Goal: Task Accomplishment & Management: Use online tool/utility

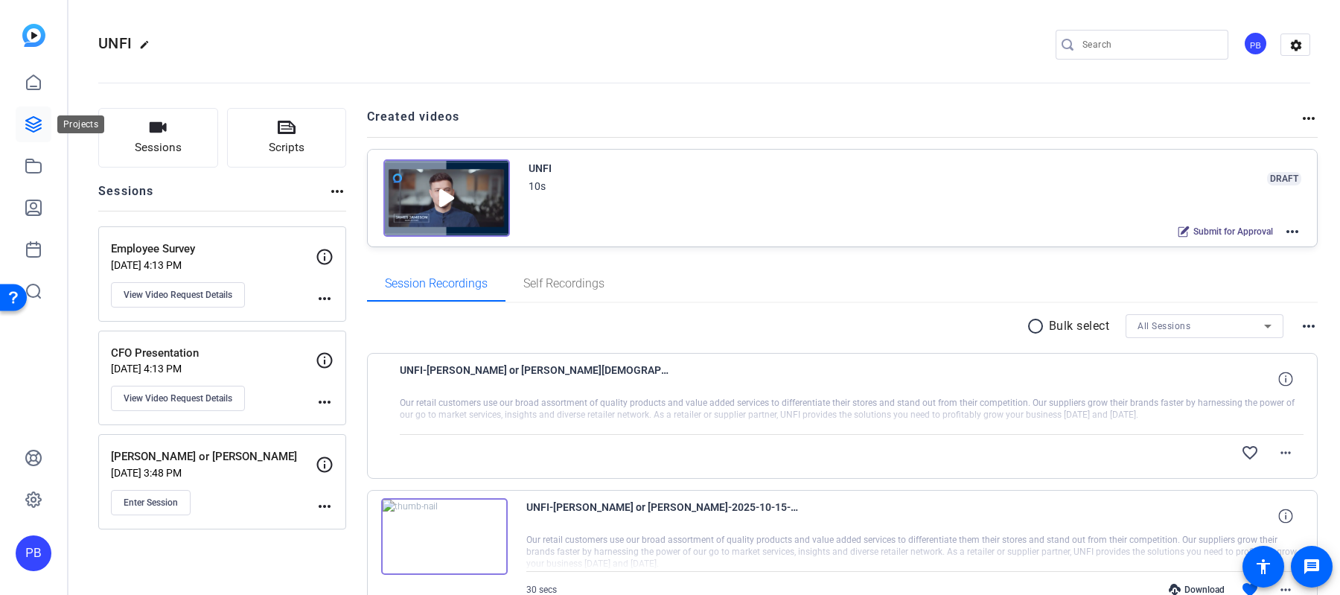
click at [42, 122] on link at bounding box center [34, 124] width 36 height 36
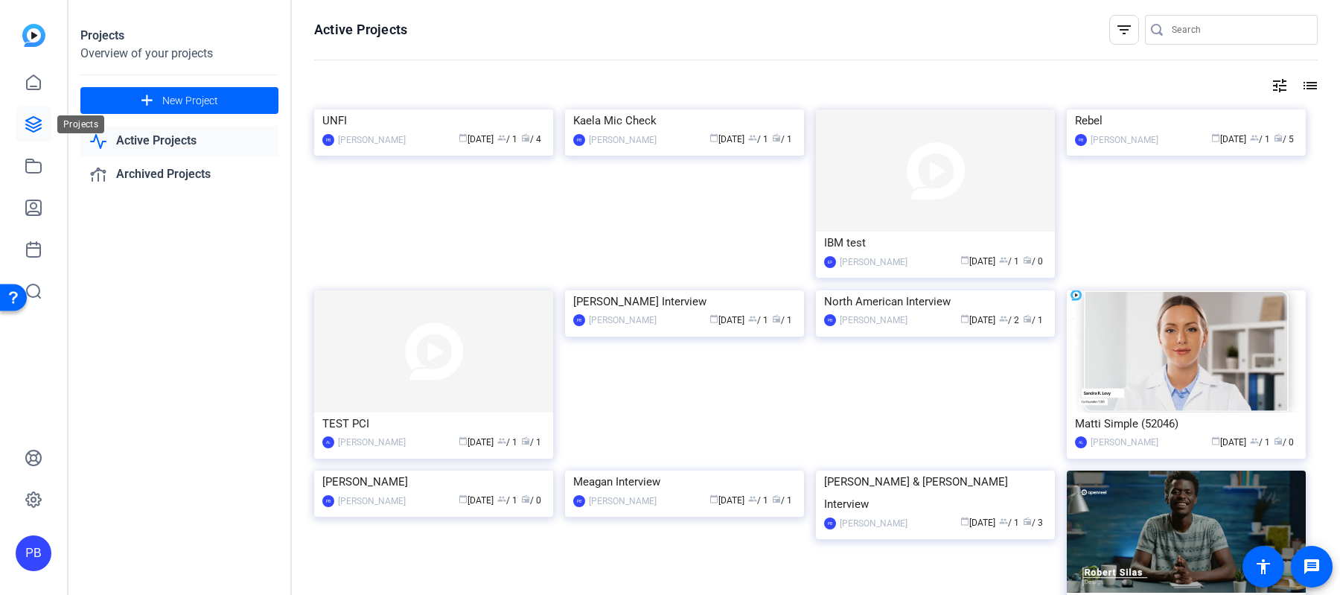
click at [32, 124] on icon at bounding box center [33, 124] width 15 height 15
click at [33, 125] on icon at bounding box center [34, 124] width 18 height 18
click at [175, 110] on span at bounding box center [179, 101] width 198 height 36
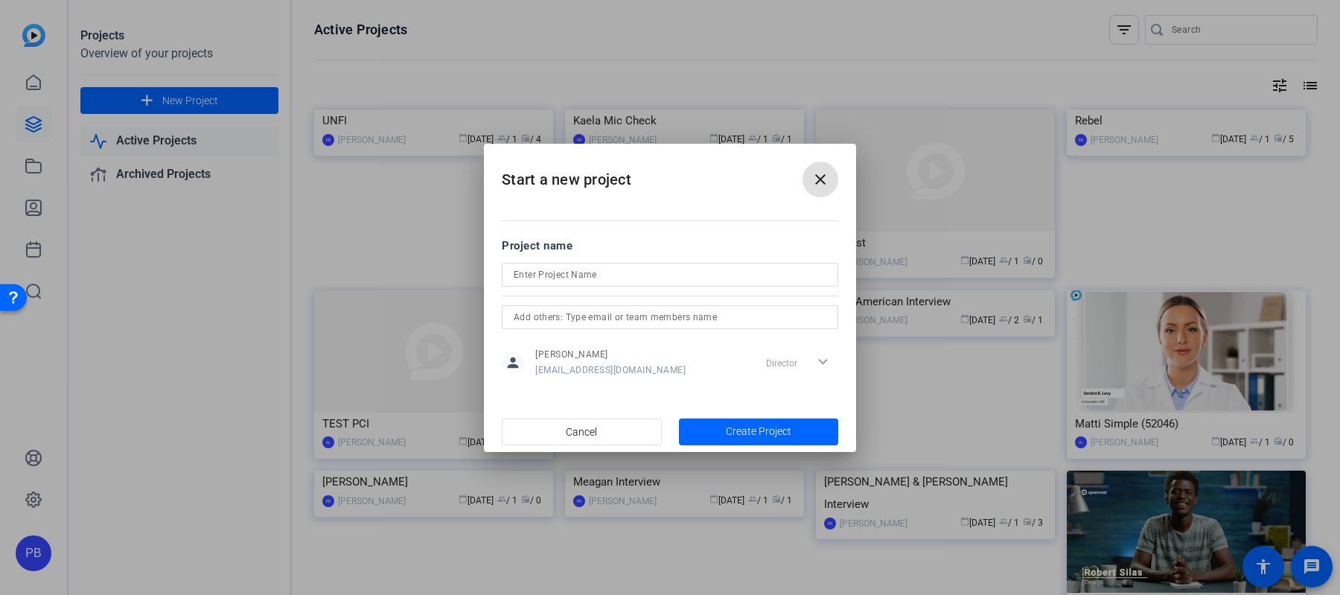
click at [737, 275] on input at bounding box center [670, 275] width 313 height 18
type input "[PERSON_NAME] Samples"
click at [806, 429] on span "button" at bounding box center [759, 432] width 160 height 36
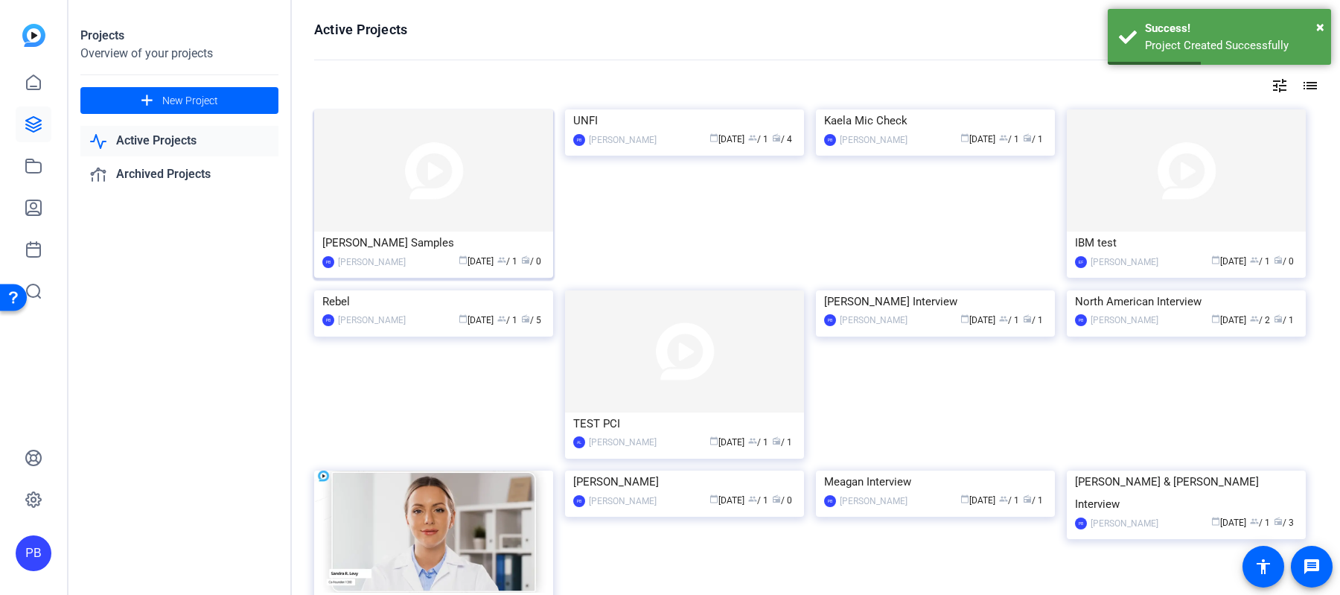
click at [497, 238] on div "[PERSON_NAME] Samples" at bounding box center [433, 242] width 223 height 22
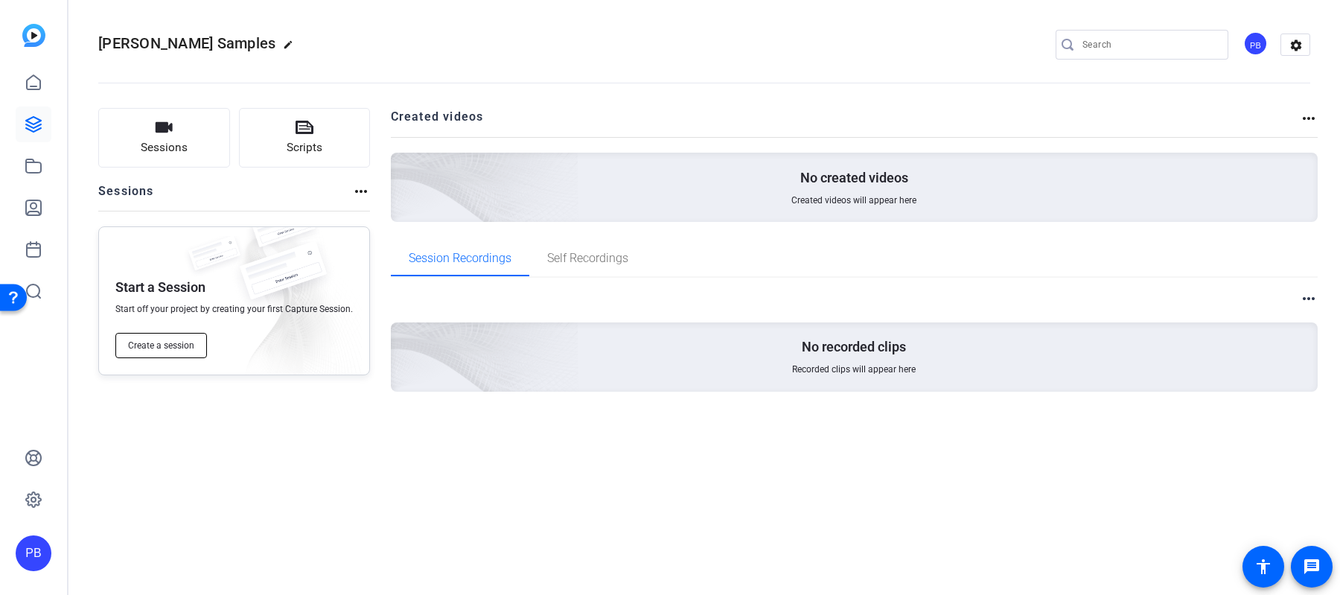
click at [177, 341] on span "Create a session" at bounding box center [161, 345] width 66 height 12
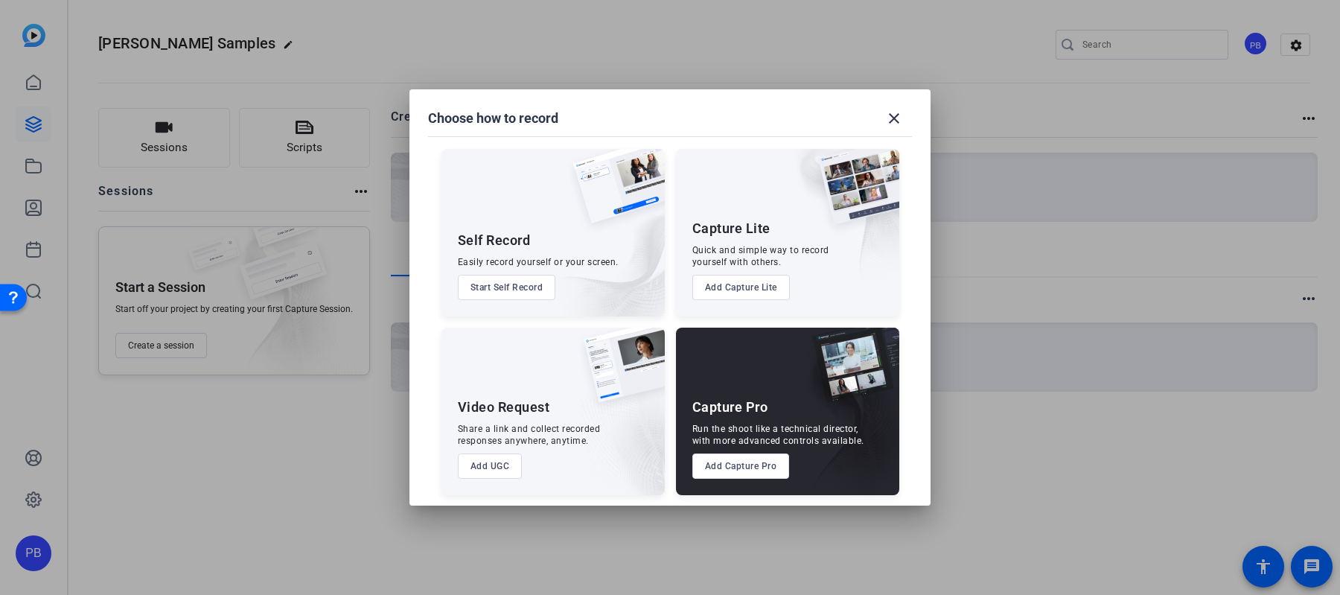
click at [535, 292] on button "Start Self Record" at bounding box center [507, 287] width 98 height 25
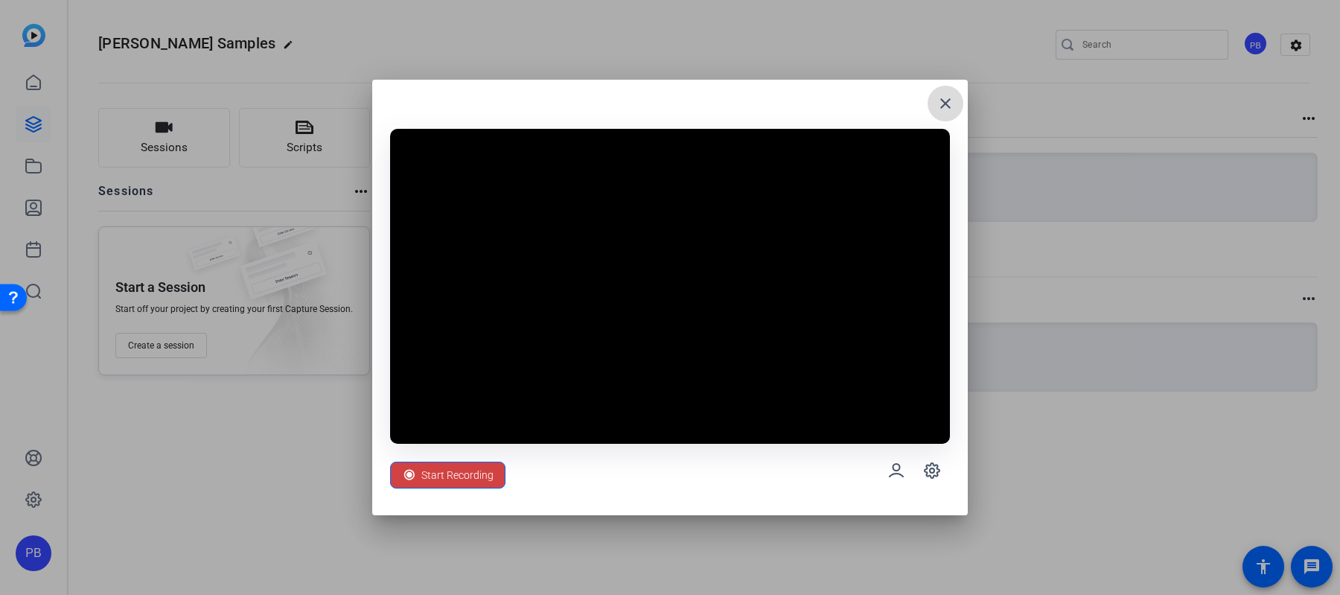
click at [944, 107] on mat-icon "close" at bounding box center [945, 104] width 18 height 18
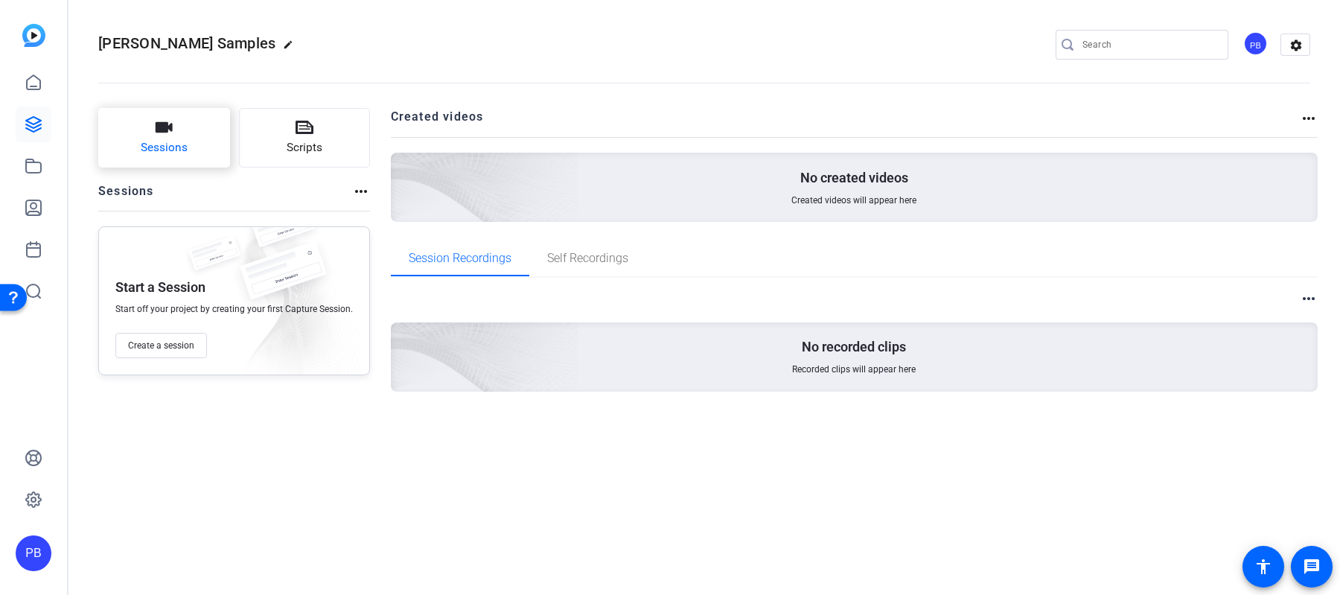
click at [196, 135] on button "Sessions" at bounding box center [164, 138] width 132 height 60
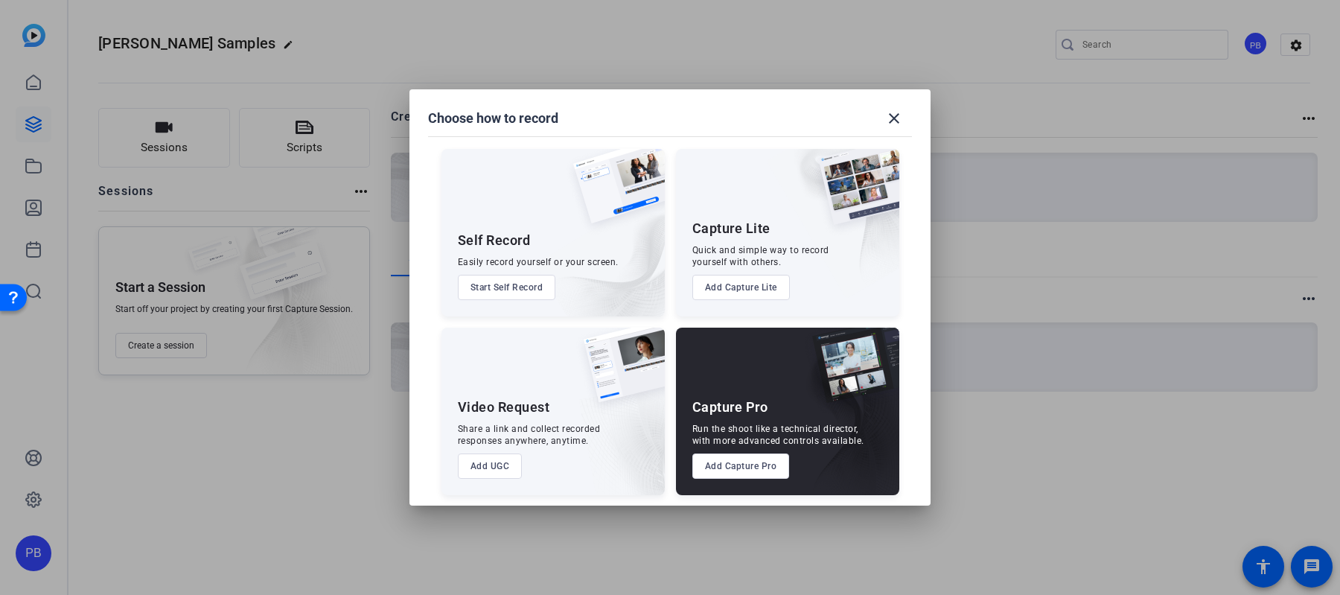
click at [508, 469] on button "Add UGC" at bounding box center [490, 465] width 65 height 25
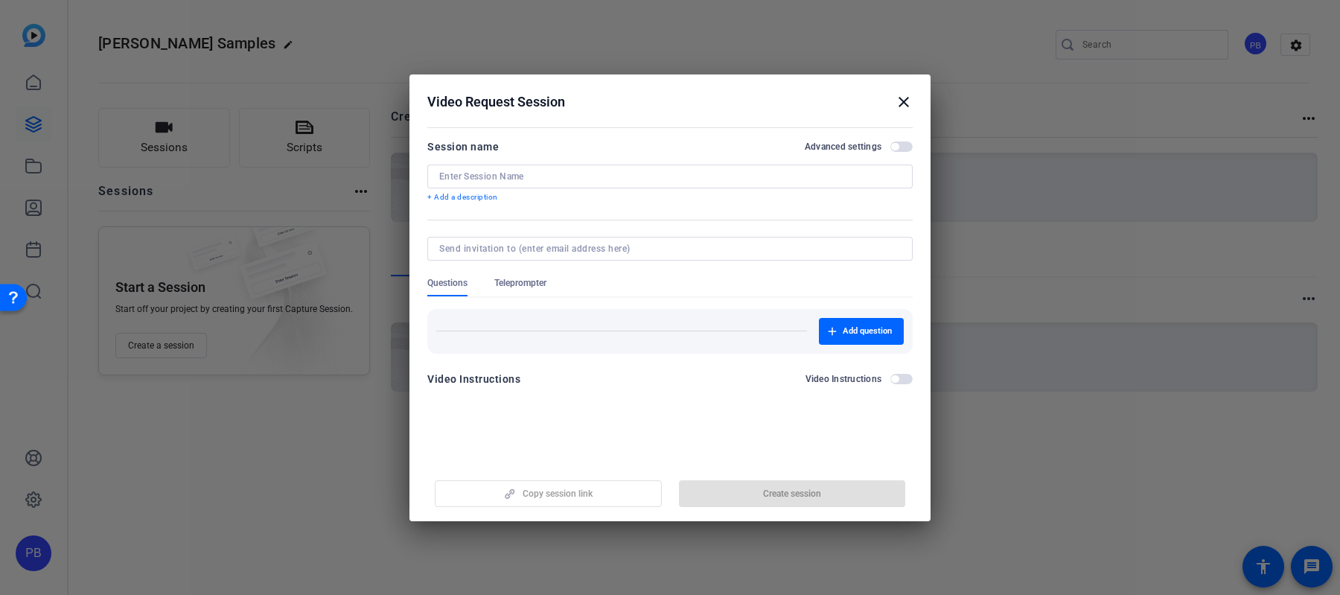
click at [631, 170] on input at bounding box center [669, 176] width 461 height 12
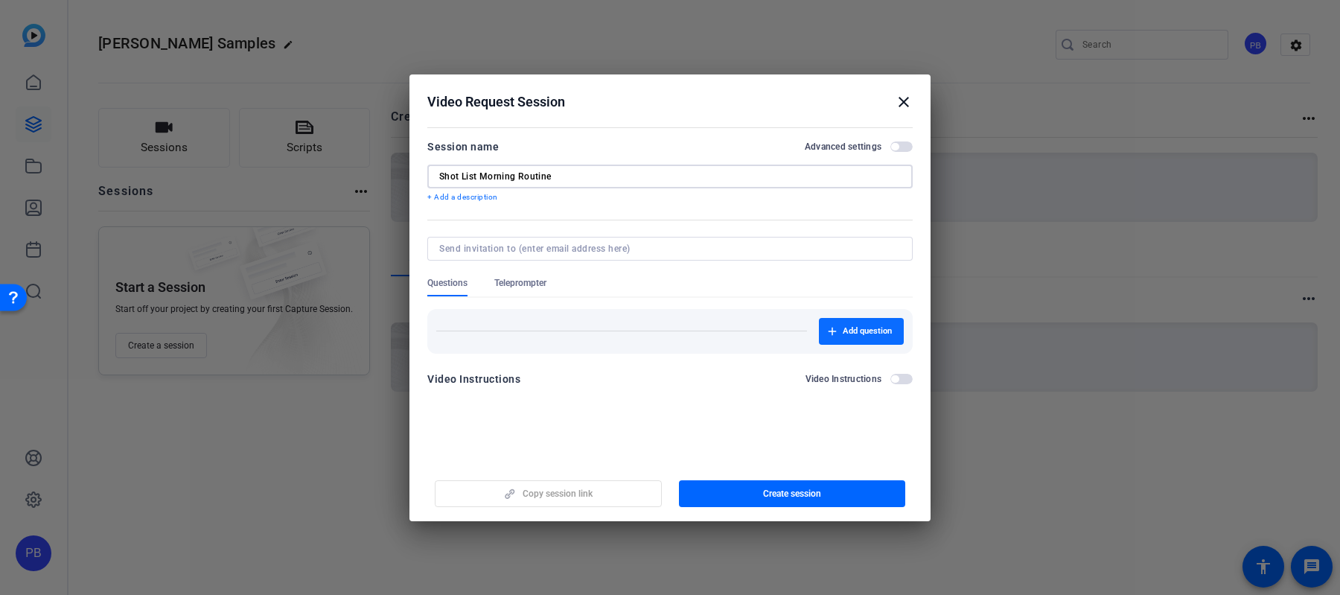
type input "Shot List Morning Routine"
click at [854, 332] on span "Add question" at bounding box center [867, 331] width 49 height 12
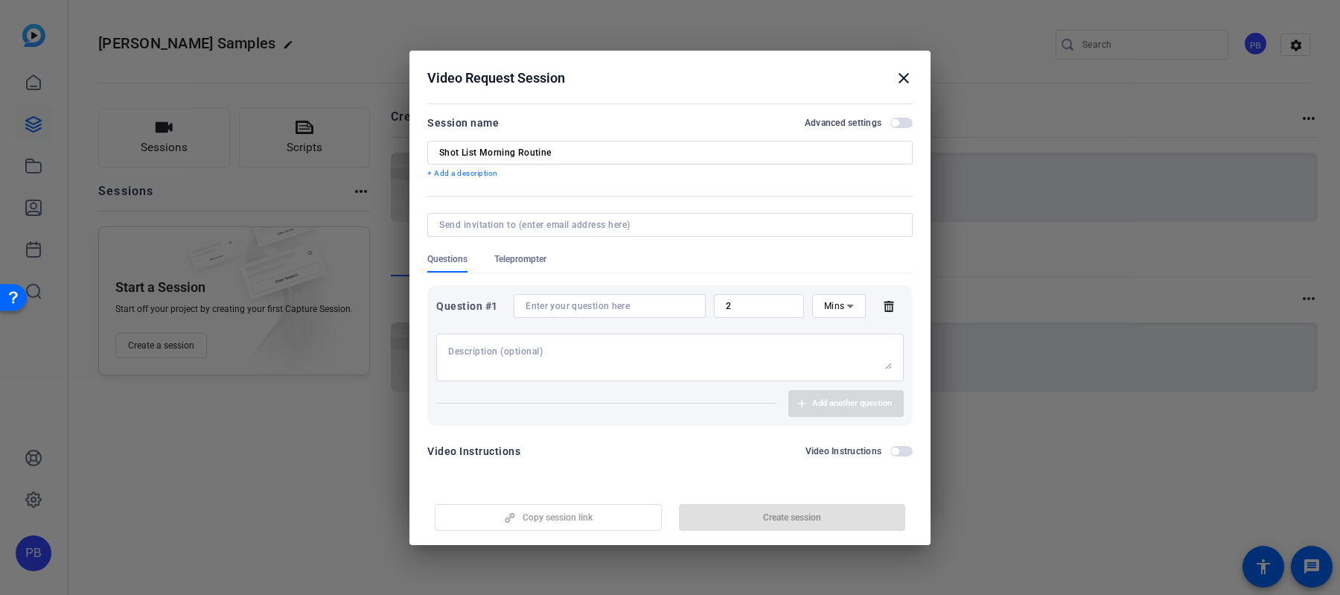
click at [669, 307] on input at bounding box center [609, 306] width 168 height 12
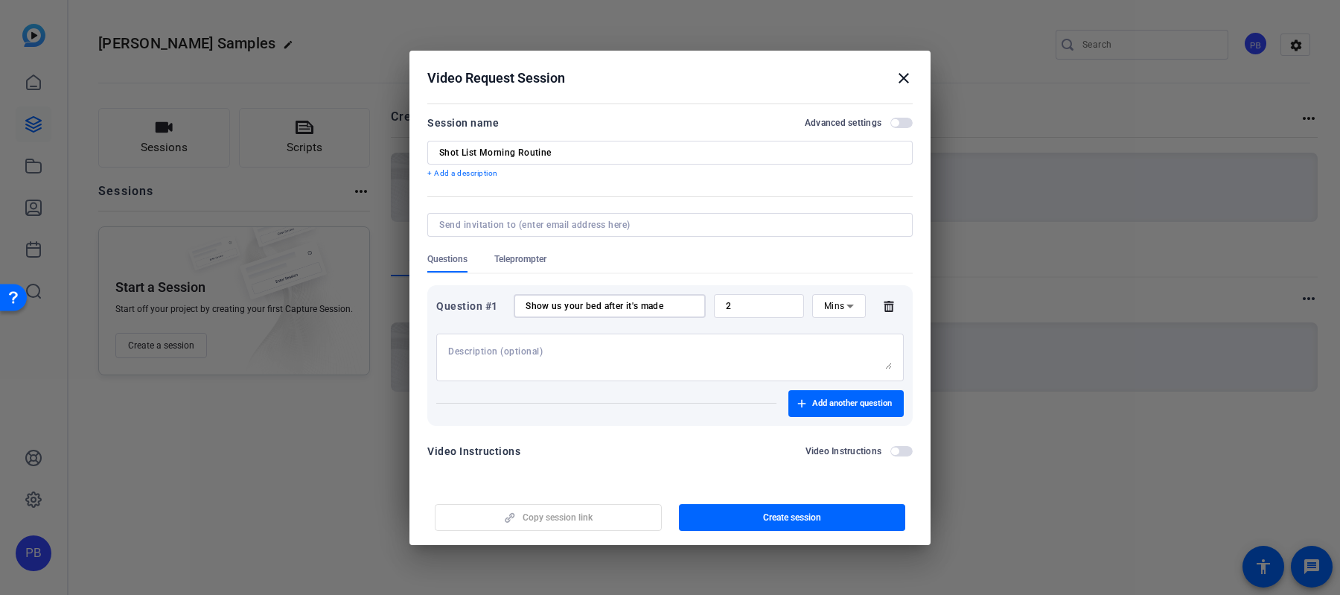
type input "Show us your bed after it's made"
drag, startPoint x: 765, startPoint y: 307, endPoint x: 696, endPoint y: 299, distance: 69.7
click at [702, 300] on div "Question #1 Show us your bed after it's made 2 Mins" at bounding box center [669, 306] width 467 height 24
type input "1"
click at [839, 412] on span "button" at bounding box center [845, 404] width 115 height 36
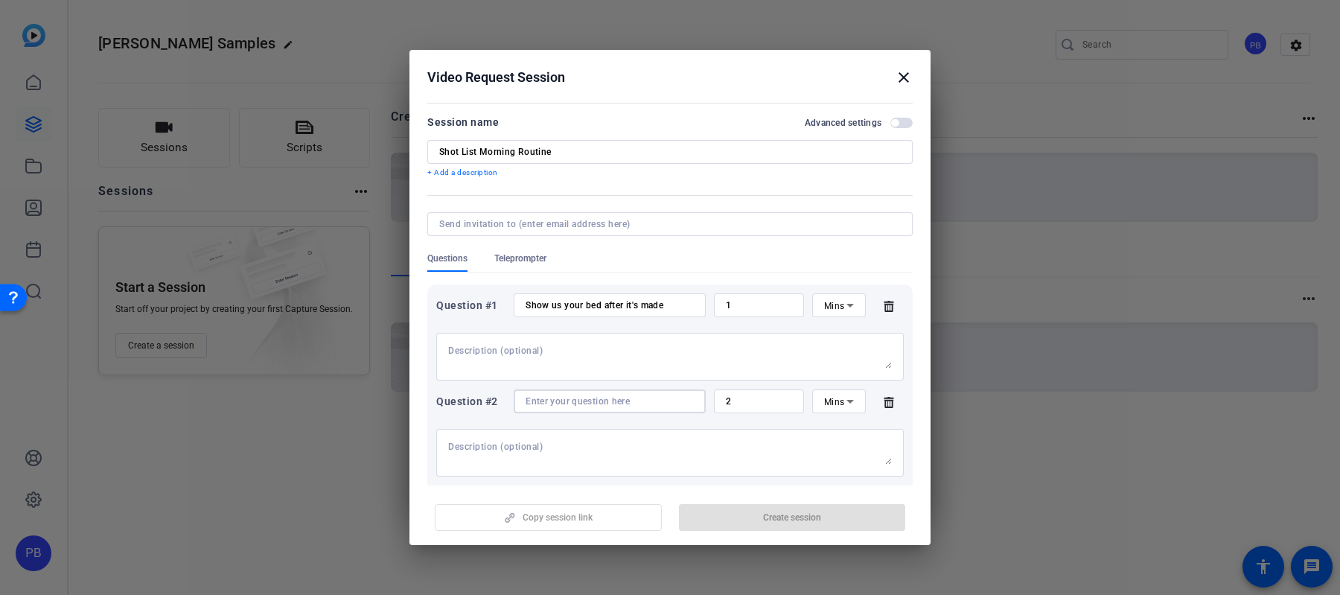
click at [609, 399] on input at bounding box center [609, 401] width 168 height 12
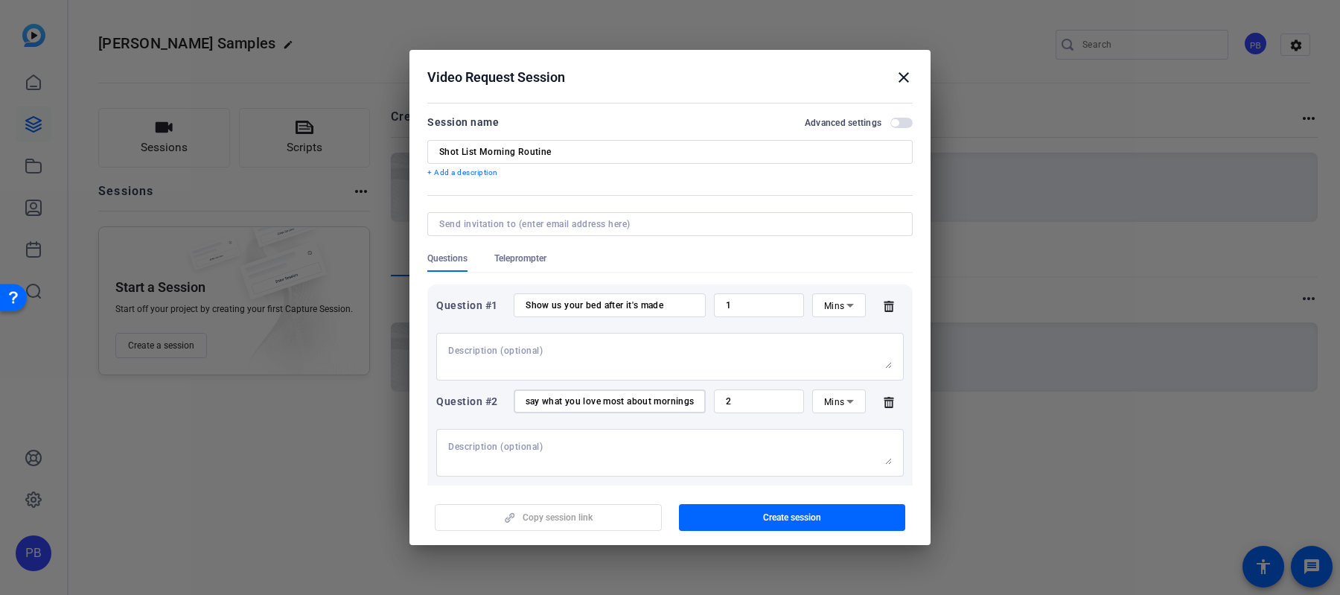
scroll to position [95, 0]
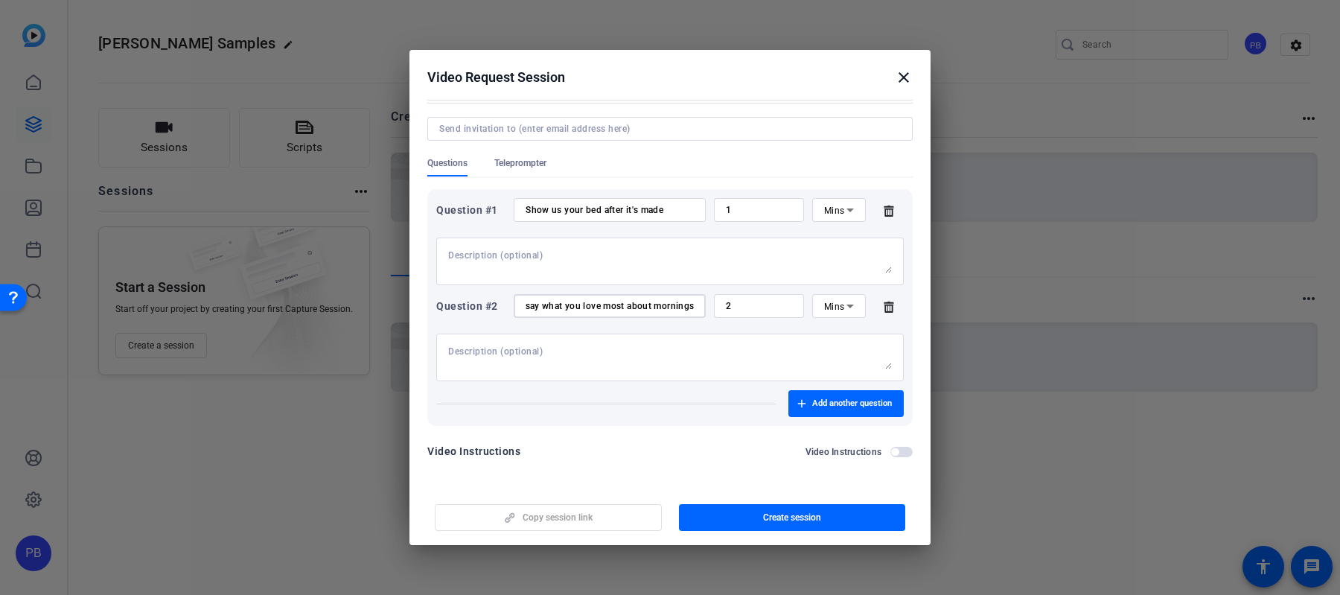
type input "Talk into the camera and say what you love most about mornings"
click at [900, 446] on div "Video Instructions" at bounding box center [859, 452] width 108 height 12
click at [899, 447] on span "button" at bounding box center [901, 452] width 22 height 10
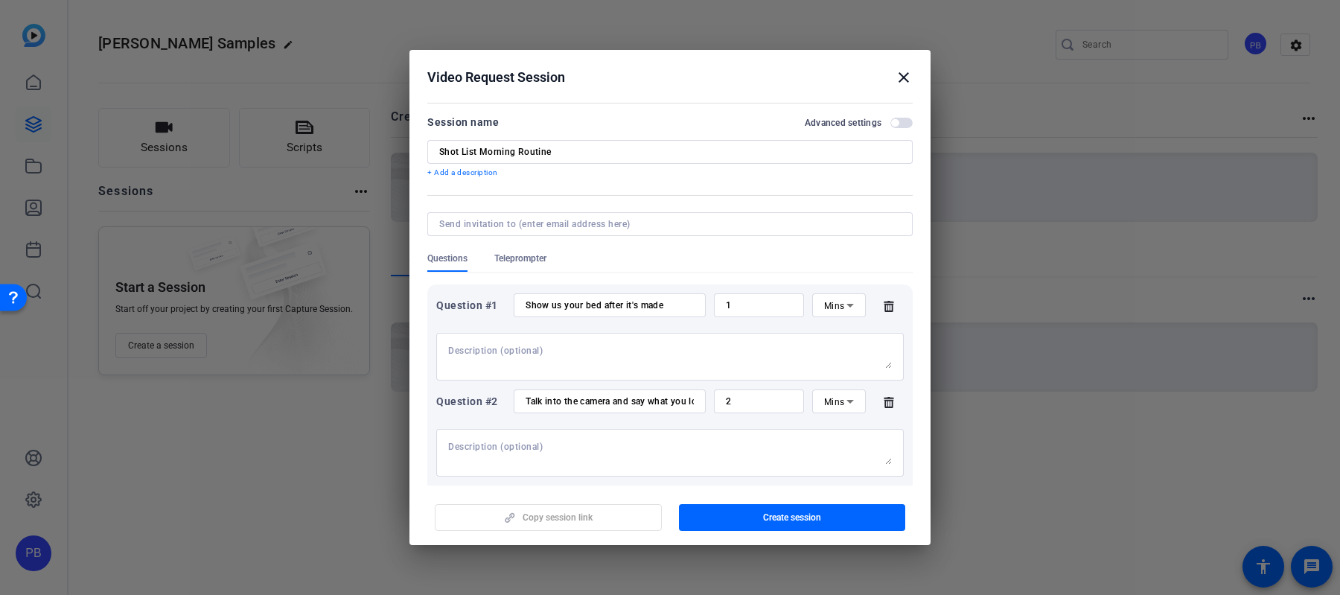
click at [904, 76] on mat-icon "close" at bounding box center [904, 77] width 18 height 18
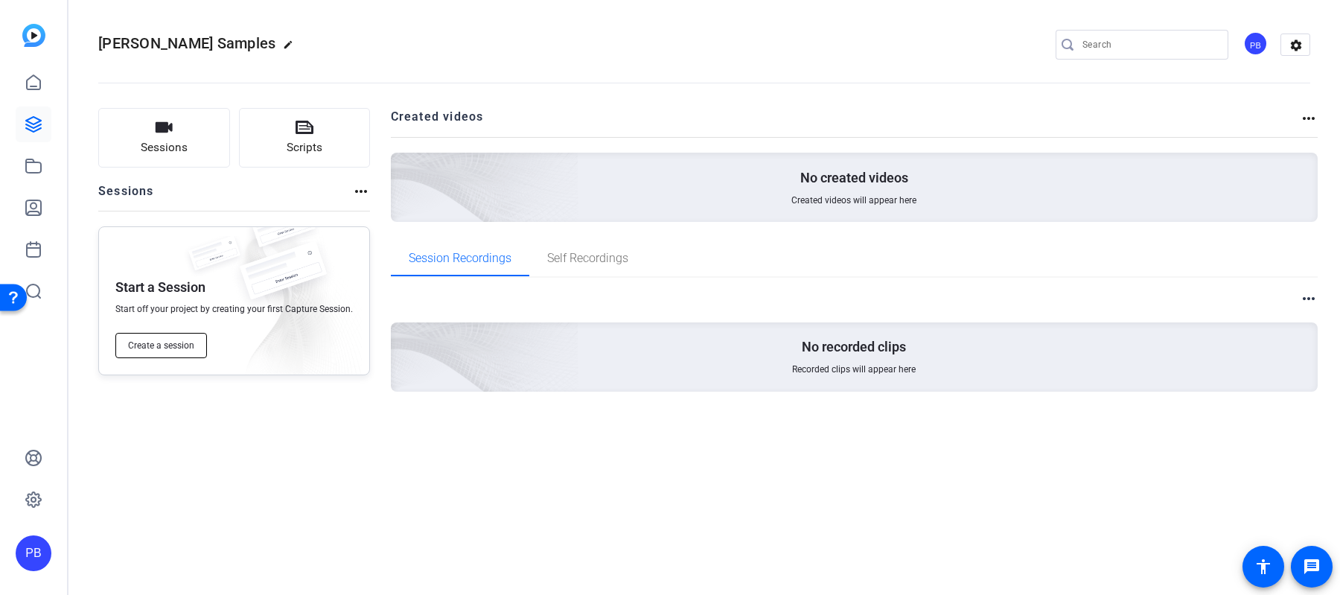
click at [203, 336] on button "Create a session" at bounding box center [161, 345] width 92 height 25
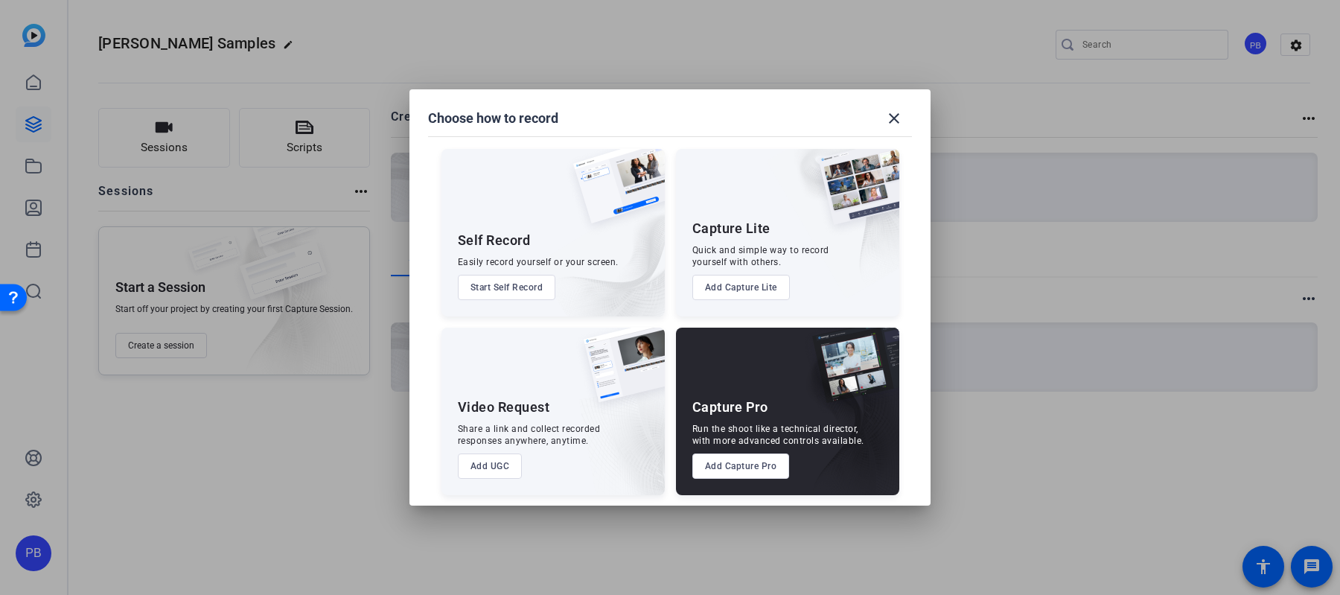
click at [716, 467] on button "Add Capture Pro" at bounding box center [740, 465] width 97 height 25
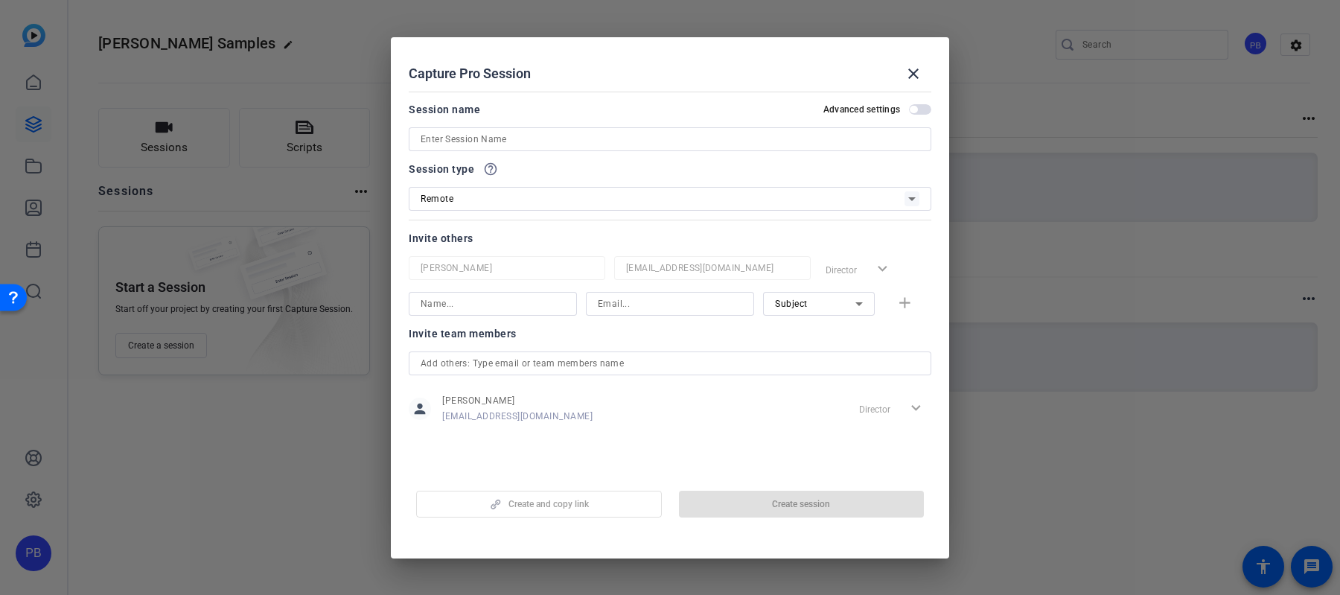
click at [670, 144] on input at bounding box center [670, 139] width 499 height 18
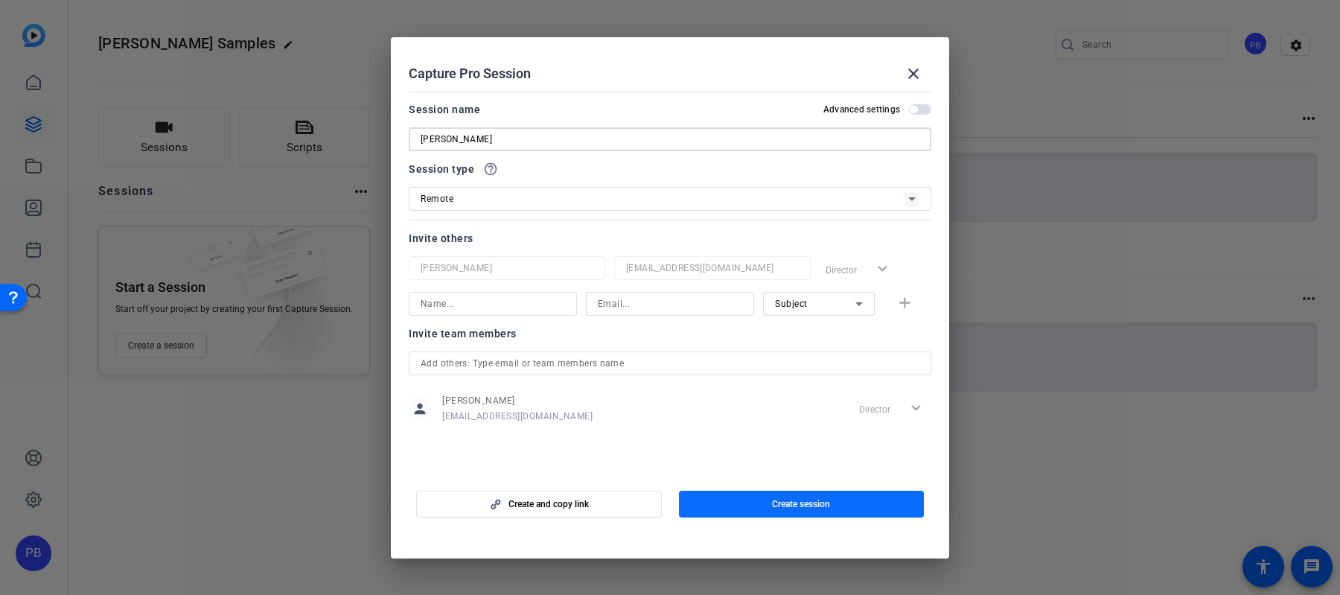
type input "[PERSON_NAME]"
click at [814, 503] on span "Create session" at bounding box center [801, 504] width 58 height 12
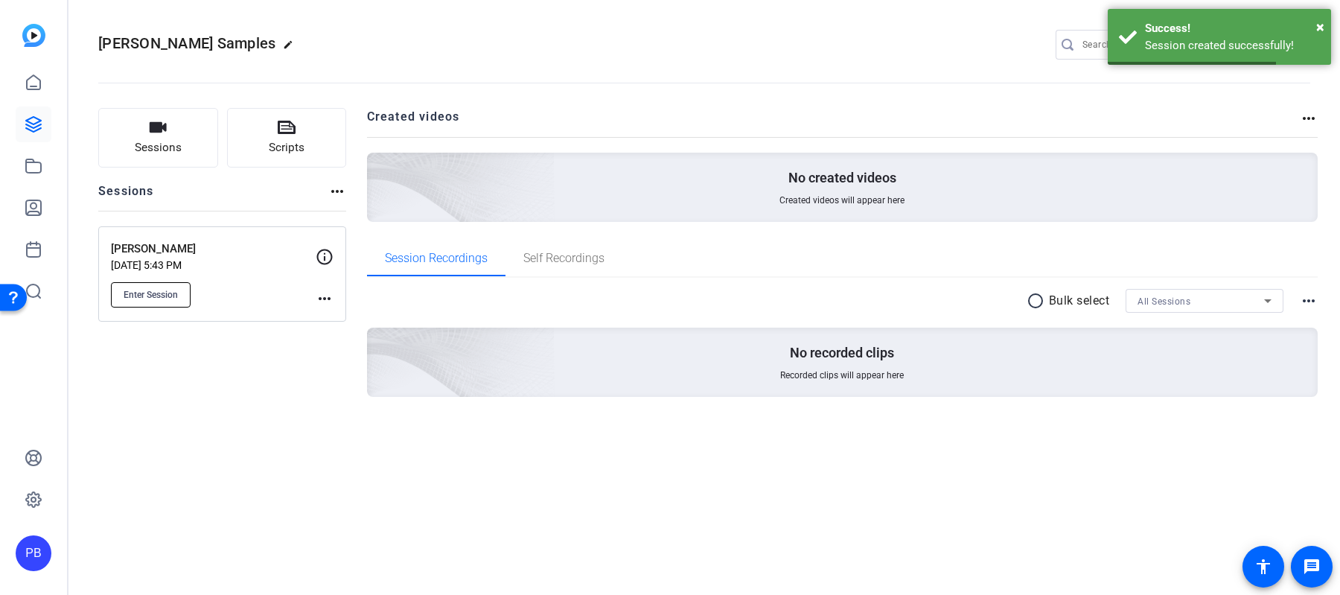
click at [171, 295] on span "Enter Session" at bounding box center [151, 295] width 54 height 12
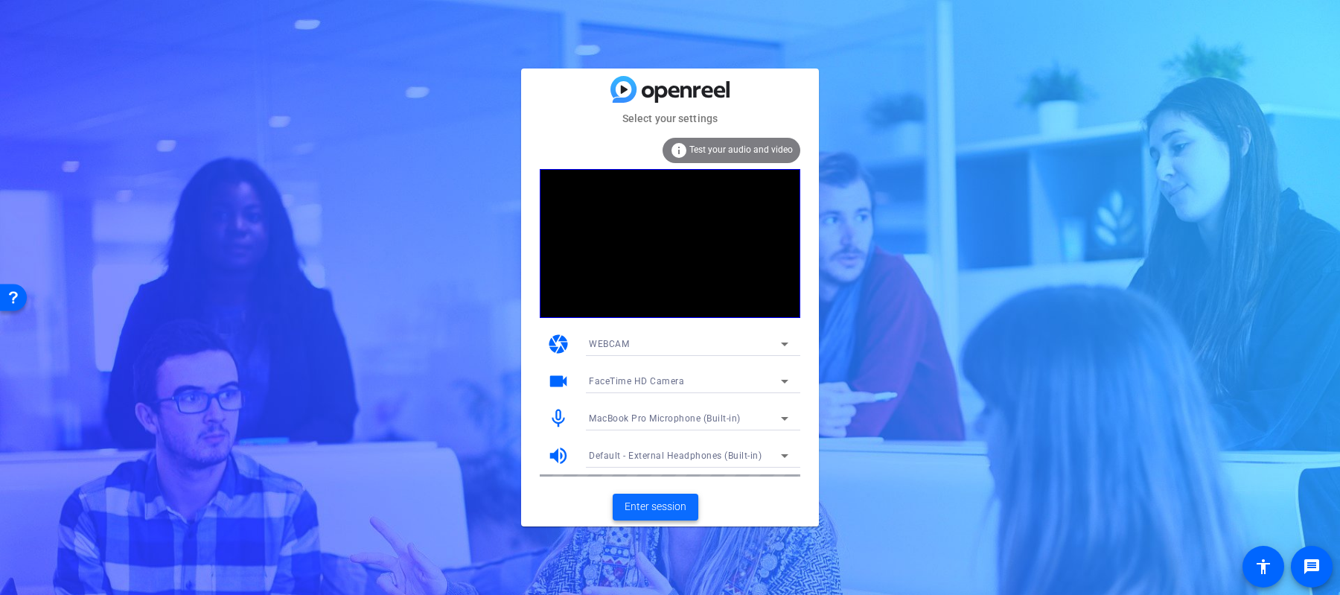
click at [648, 513] on span "Enter session" at bounding box center [655, 507] width 62 height 16
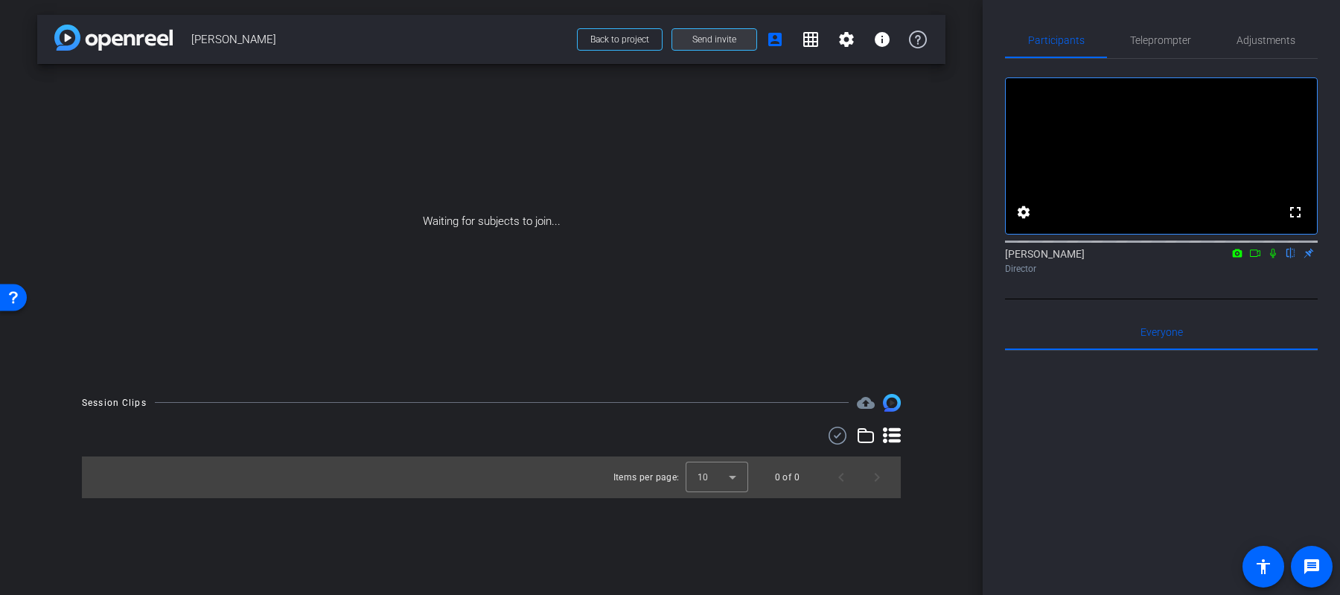
click at [720, 40] on span "Send invite" at bounding box center [714, 39] width 44 height 12
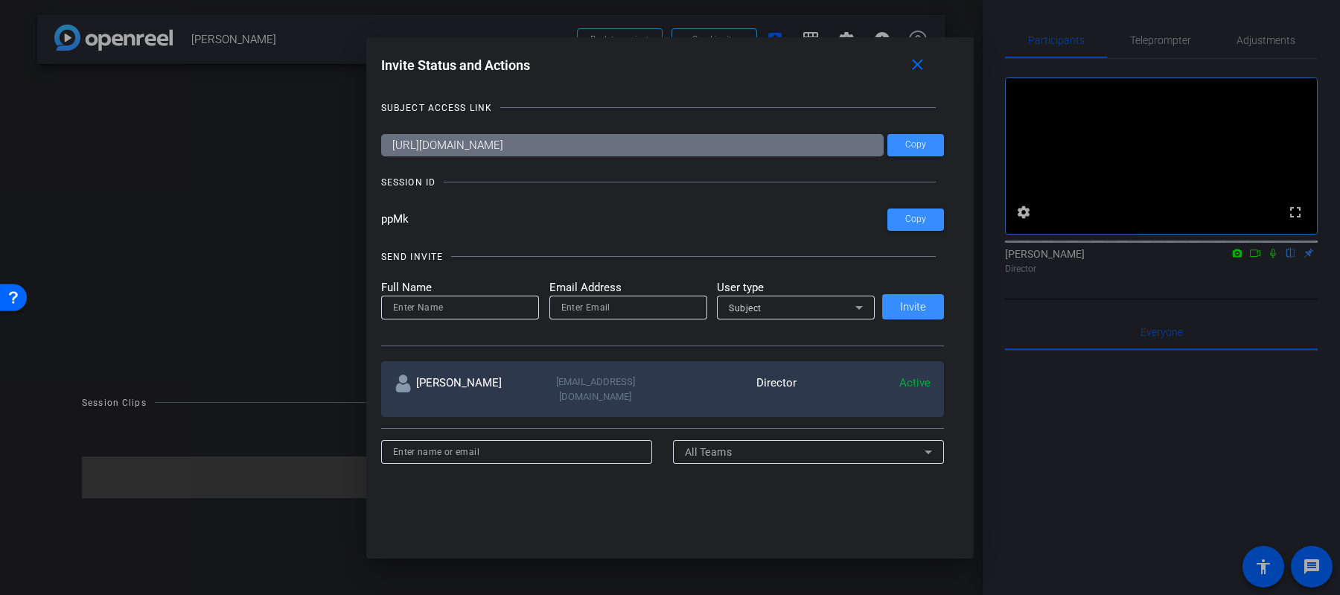
drag, startPoint x: 422, startPoint y: 219, endPoint x: 366, endPoint y: 219, distance: 55.8
click at [366, 219] on div "Invite Status and Actions close SUBJECT ACCESS LINK https://capture.openreel.co…" at bounding box center [670, 262] width 608 height 450
click at [368, 219] on div "Invite Status and Actions close SUBJECT ACCESS LINK https://capture.openreel.co…" at bounding box center [670, 262] width 608 height 450
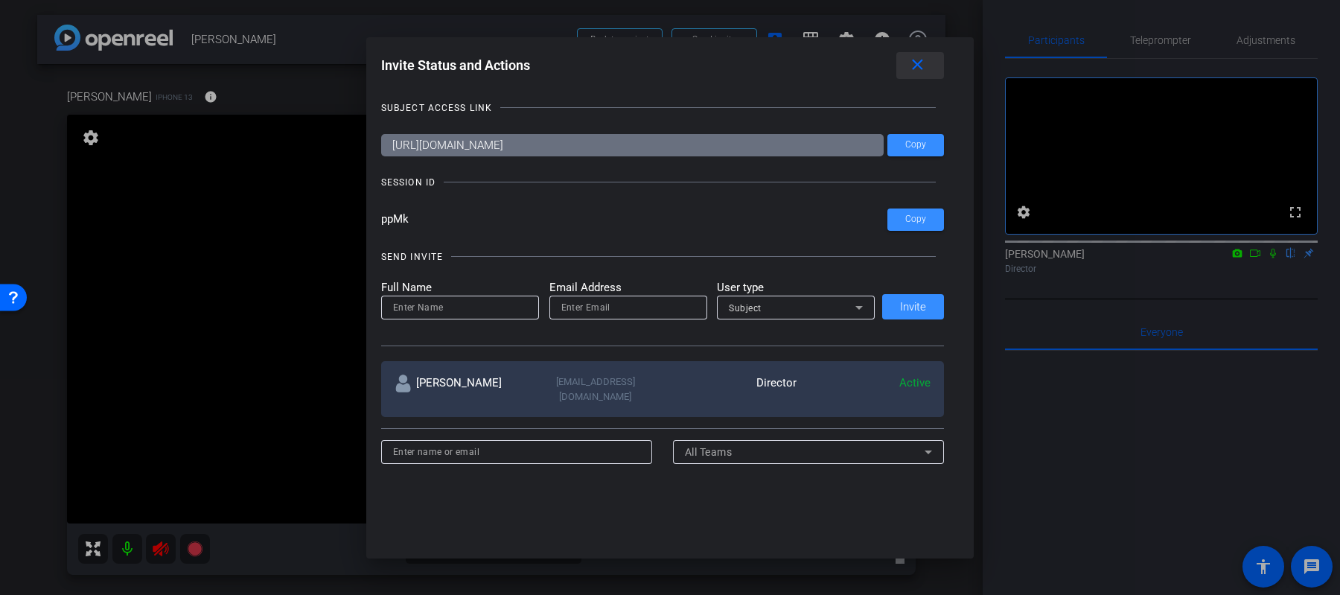
click at [918, 72] on mat-icon "close" at bounding box center [917, 65] width 19 height 19
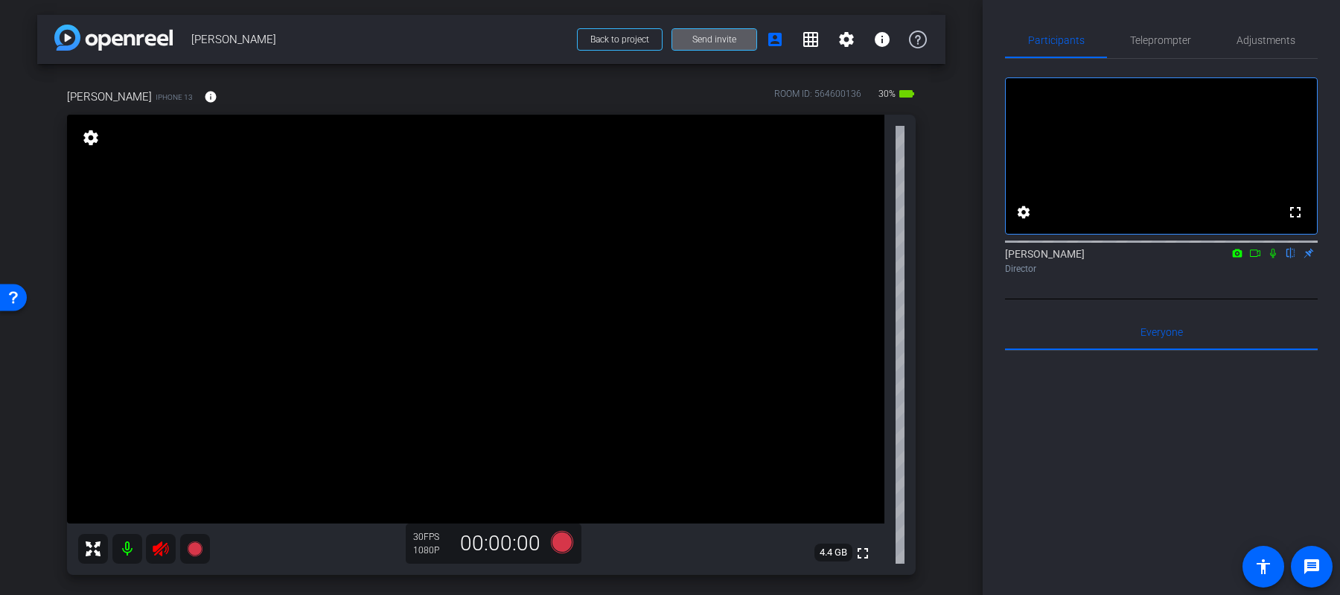
click at [132, 549] on mat-icon at bounding box center [127, 549] width 30 height 30
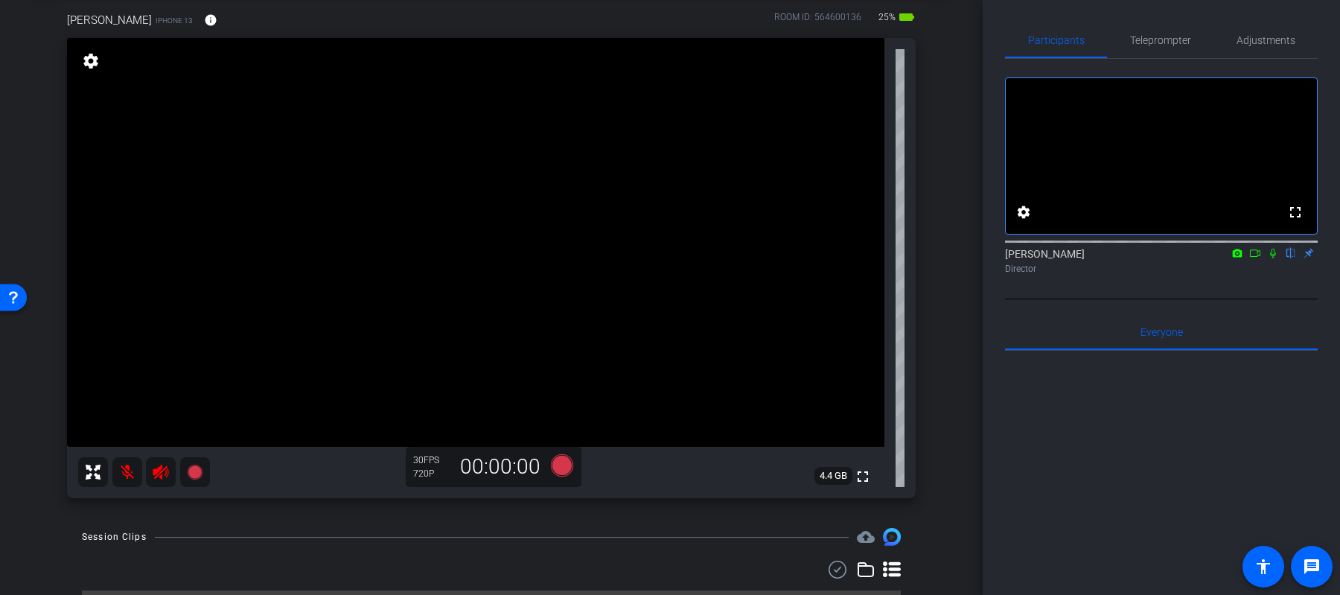
scroll to position [48, 0]
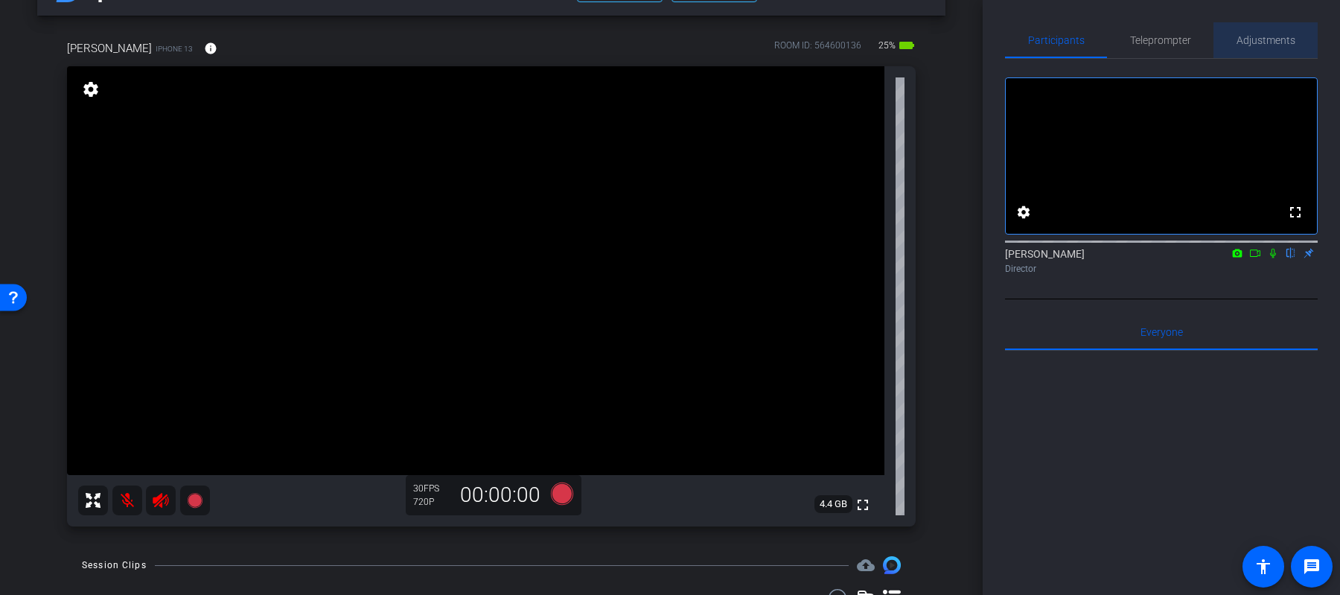
click at [1244, 40] on span "Adjustments" at bounding box center [1265, 40] width 59 height 10
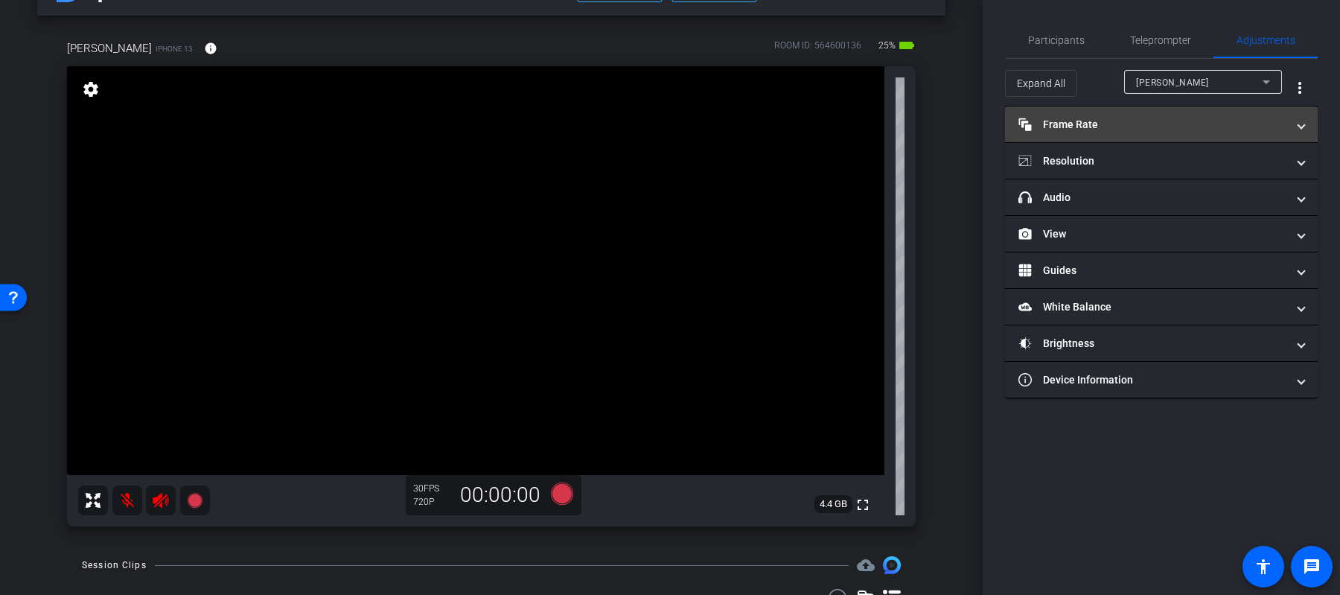
click at [1113, 124] on mat-panel-title "Frame Rate Frame Rate" at bounding box center [1152, 125] width 268 height 16
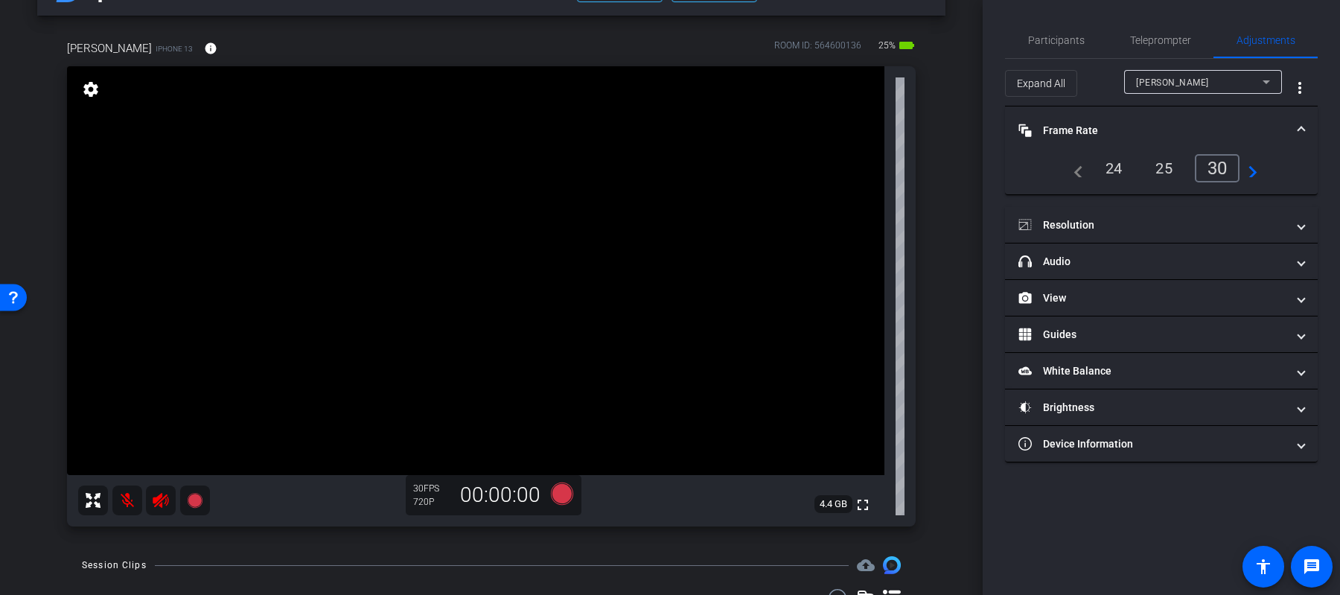
click at [1116, 165] on div "24" at bounding box center [1113, 168] width 39 height 25
click at [1253, 165] on mat-icon "navigate_next" at bounding box center [1248, 168] width 18 height 18
click at [1221, 164] on div "60" at bounding box center [1217, 166] width 39 height 25
click at [1170, 170] on div "30" at bounding box center [1163, 168] width 39 height 25
click at [1117, 172] on div "25" at bounding box center [1113, 168] width 39 height 25
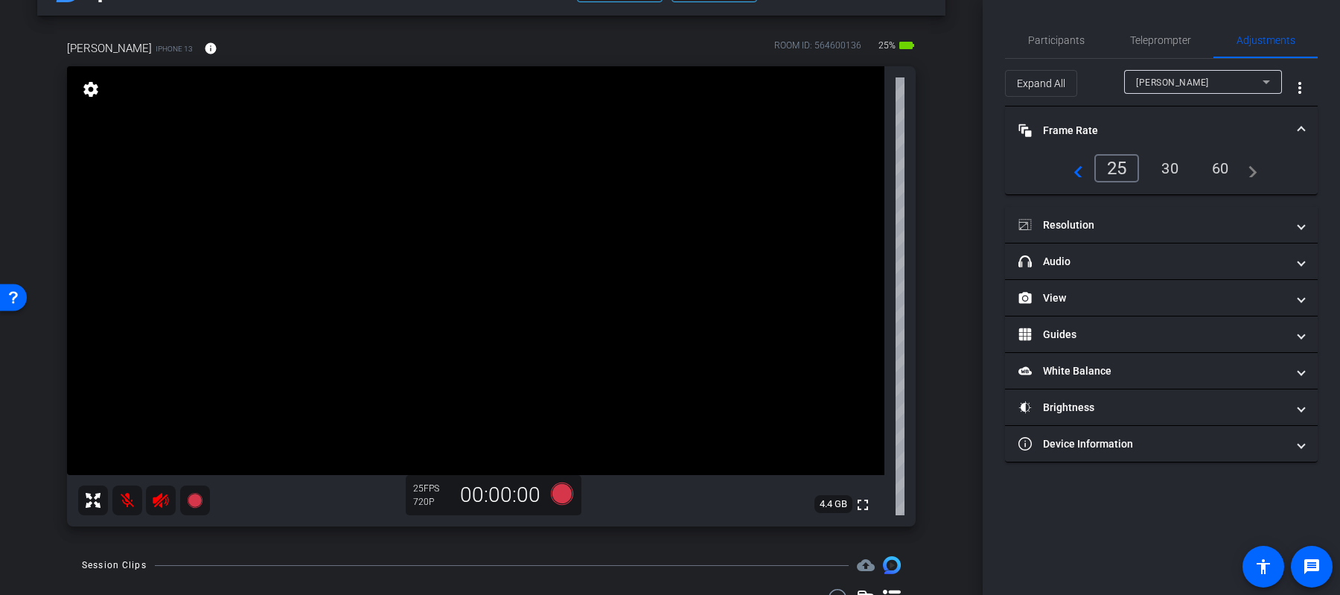
click at [1078, 171] on mat-icon "navigate_before" at bounding box center [1074, 168] width 18 height 18
click at [1106, 168] on div "24" at bounding box center [1113, 168] width 39 height 25
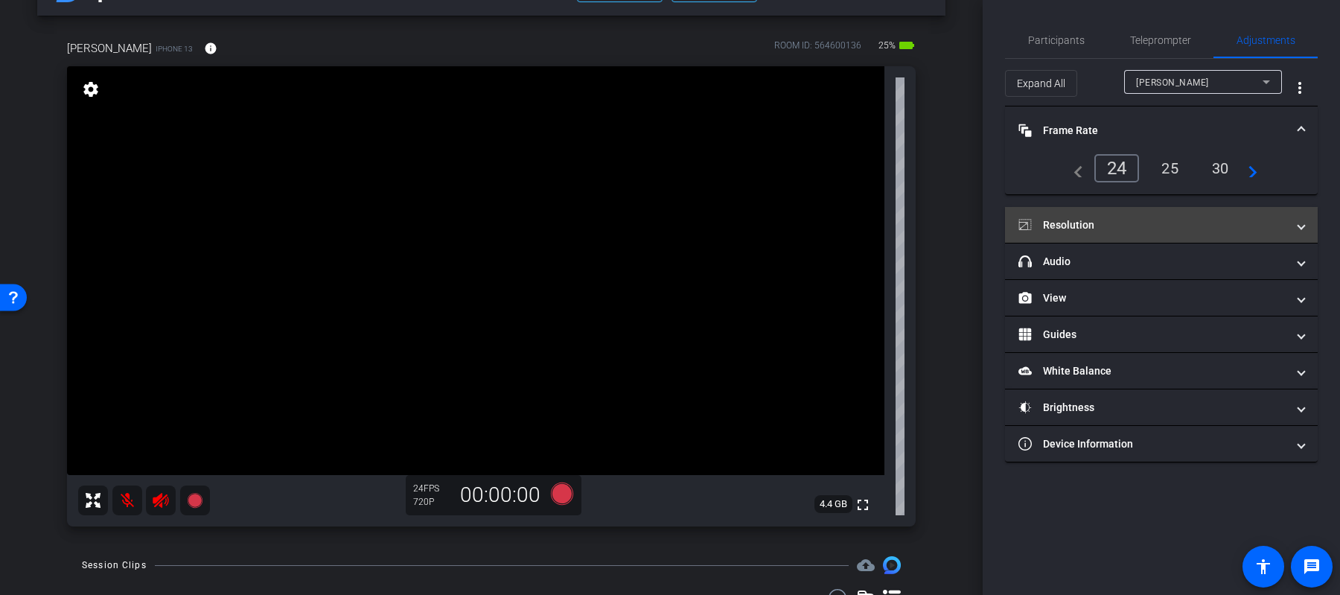
click at [1165, 227] on mat-panel-title "Resolution" at bounding box center [1152, 225] width 268 height 16
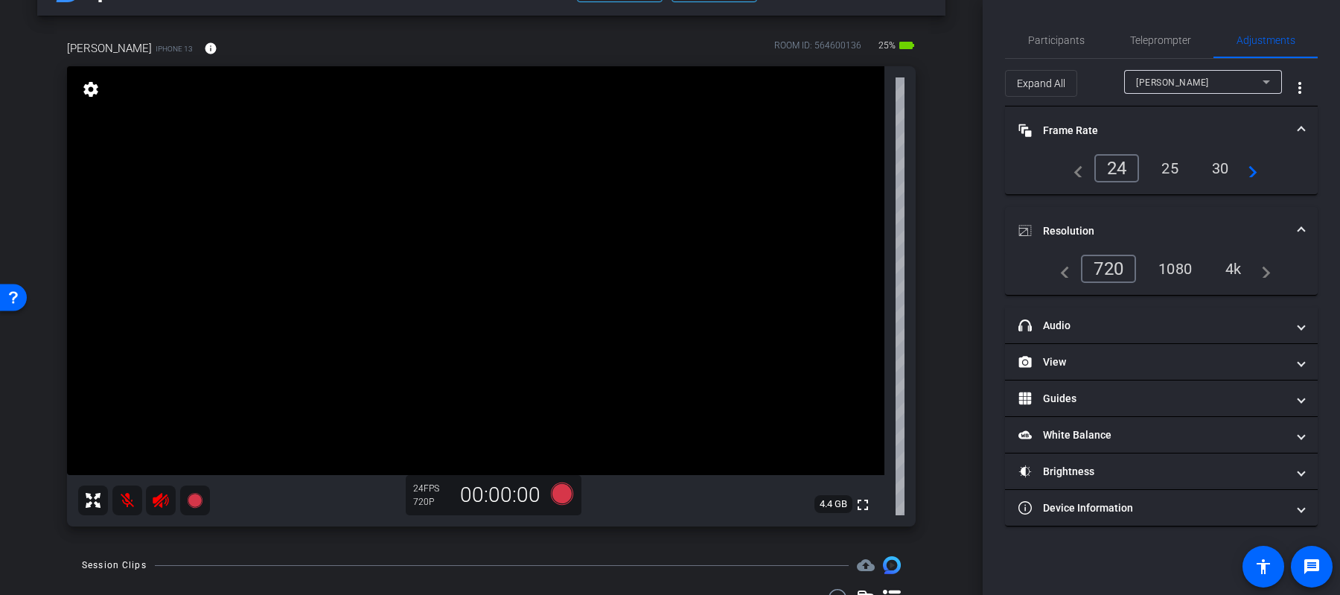
click at [1240, 266] on div "4k" at bounding box center [1233, 268] width 39 height 25
click at [1102, 266] on div "720" at bounding box center [1105, 268] width 48 height 25
click at [1234, 261] on div "4k" at bounding box center [1233, 268] width 39 height 25
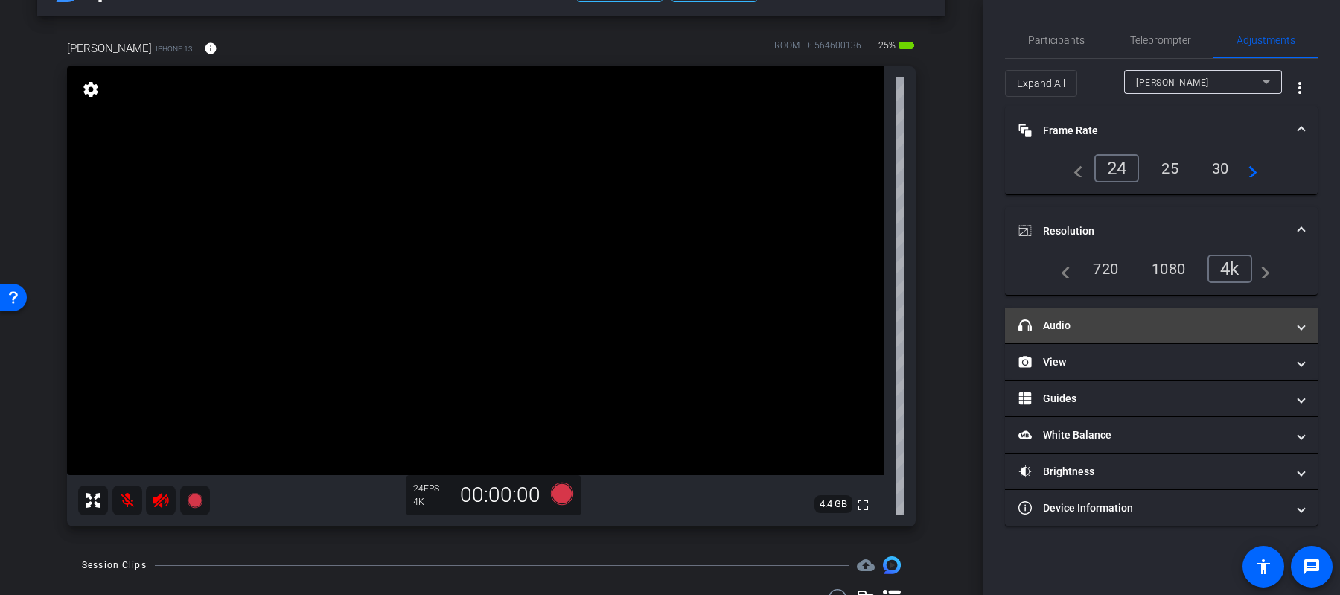
click at [1181, 326] on mat-panel-title "headphone icon Audio" at bounding box center [1152, 326] width 268 height 16
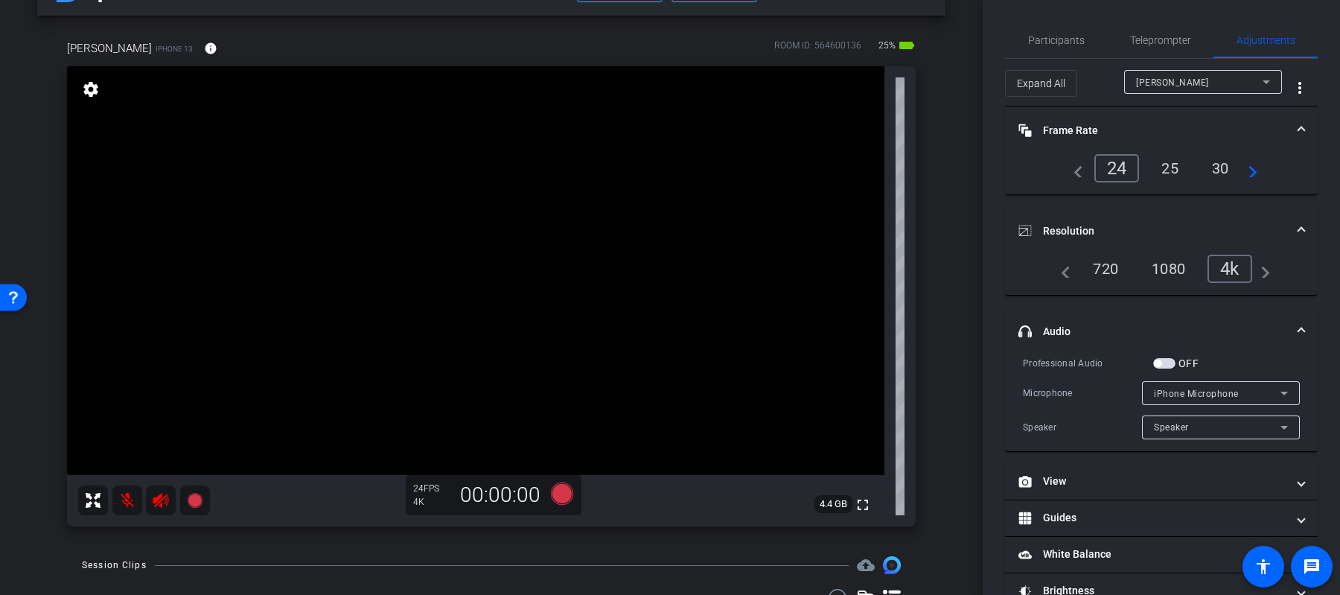
scroll to position [71, 0]
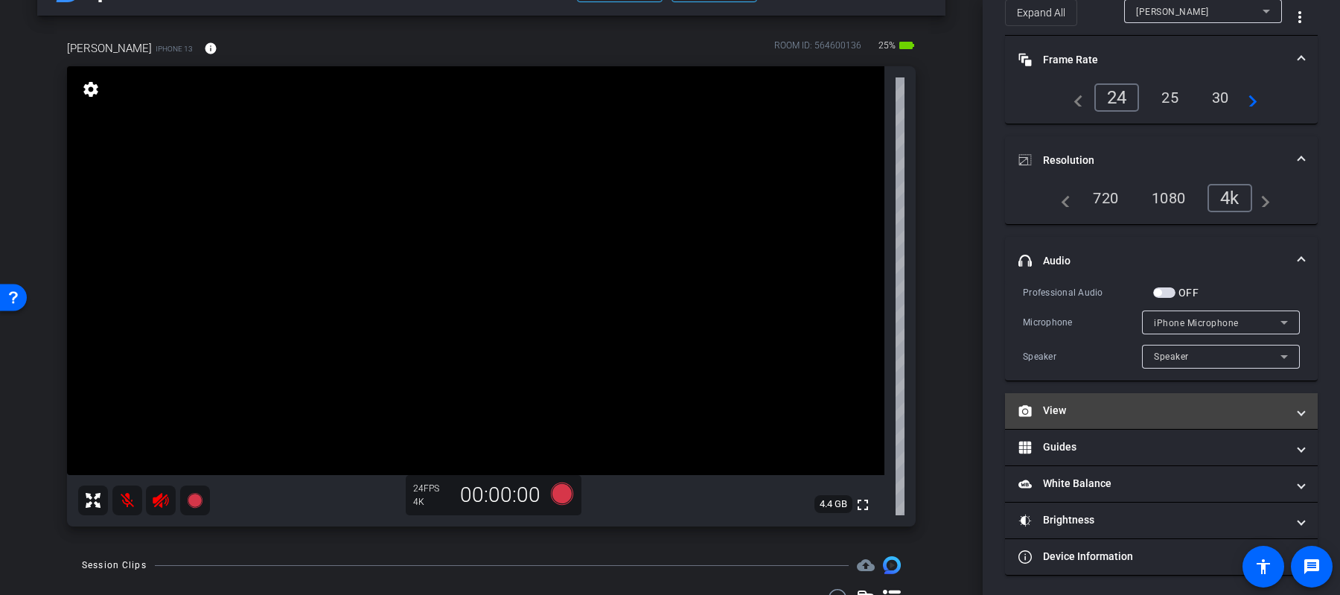
click at [1168, 412] on mat-panel-title "View" at bounding box center [1152, 411] width 268 height 16
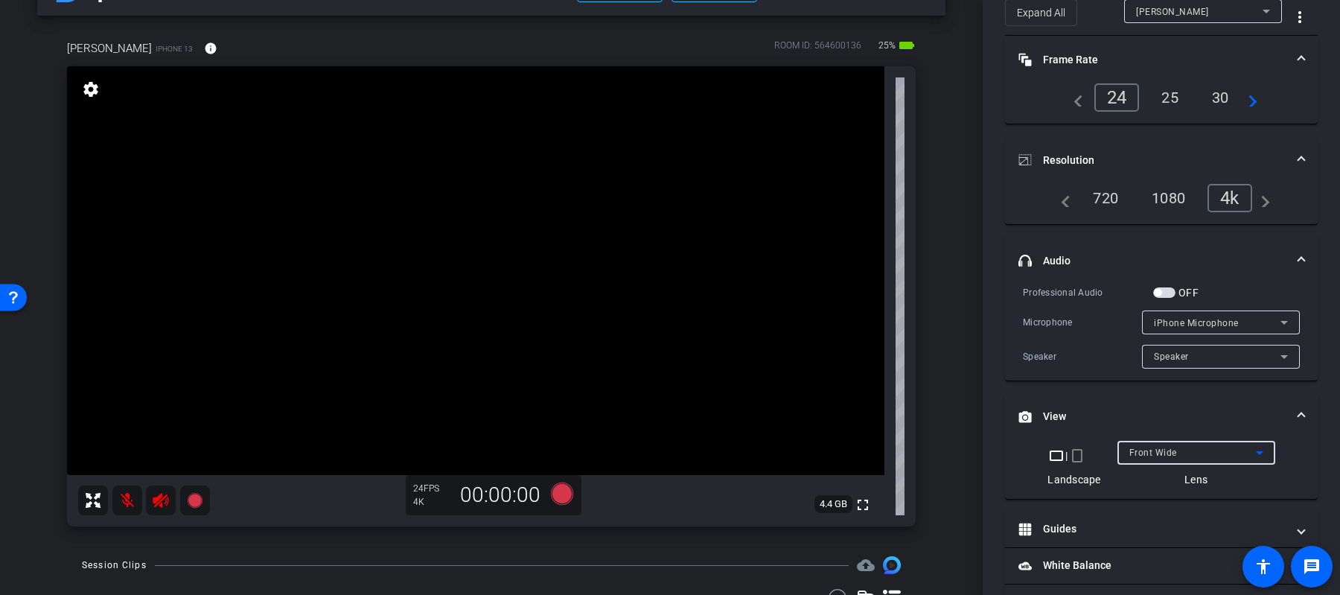
click at [1182, 448] on div "Front Wide" at bounding box center [1192, 452] width 127 height 19
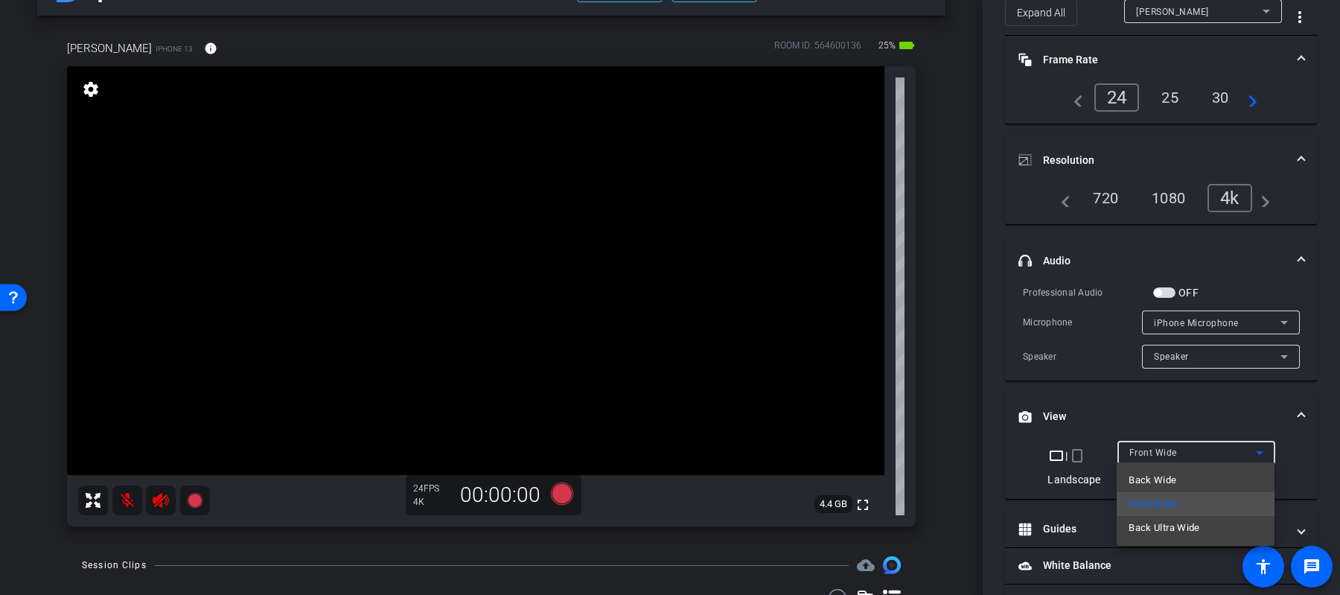
click at [1186, 416] on div at bounding box center [670, 297] width 1340 height 595
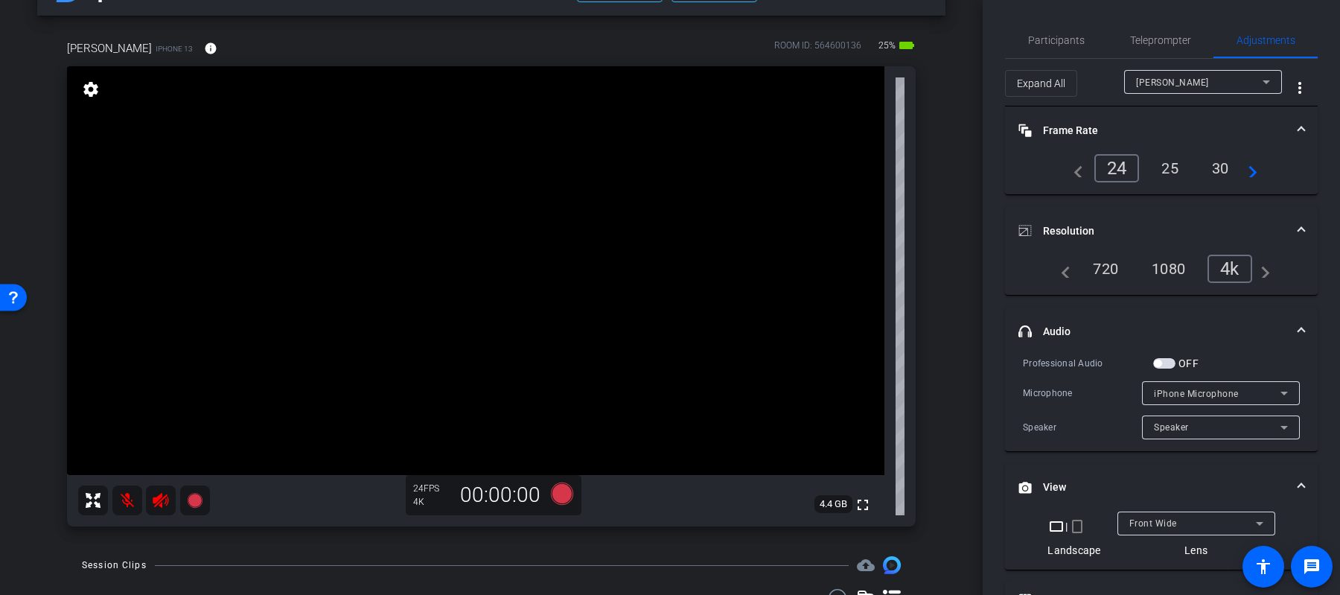
scroll to position [152, 0]
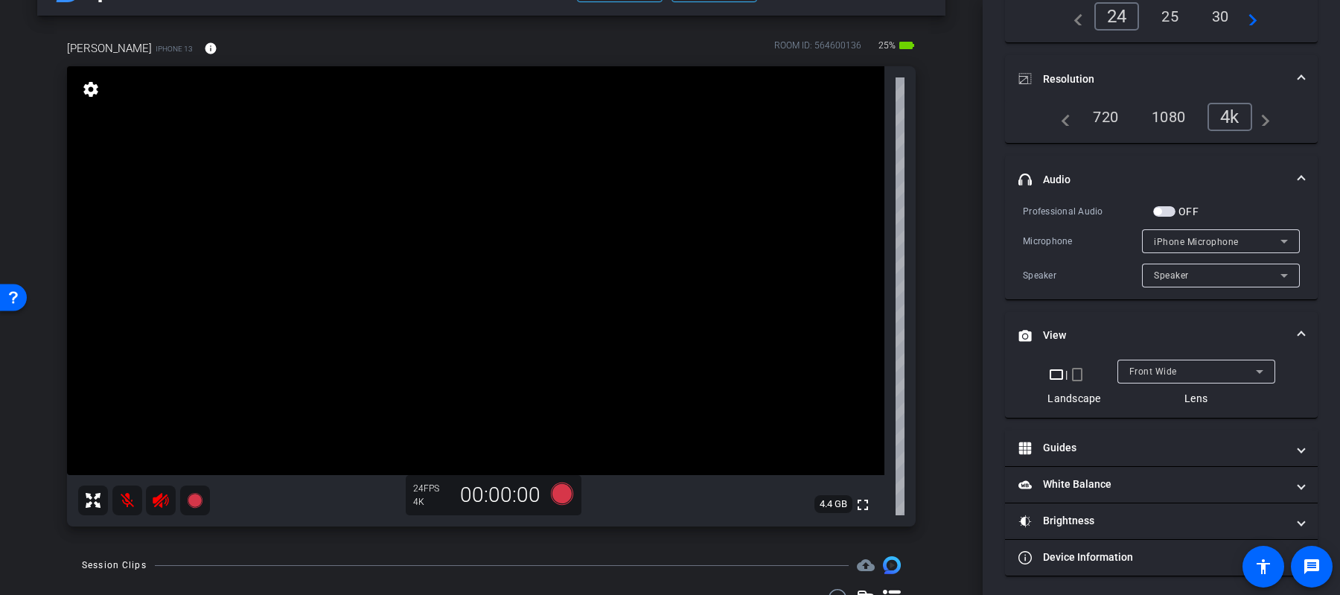
click at [1190, 375] on div "Front Wide" at bounding box center [1192, 371] width 127 height 19
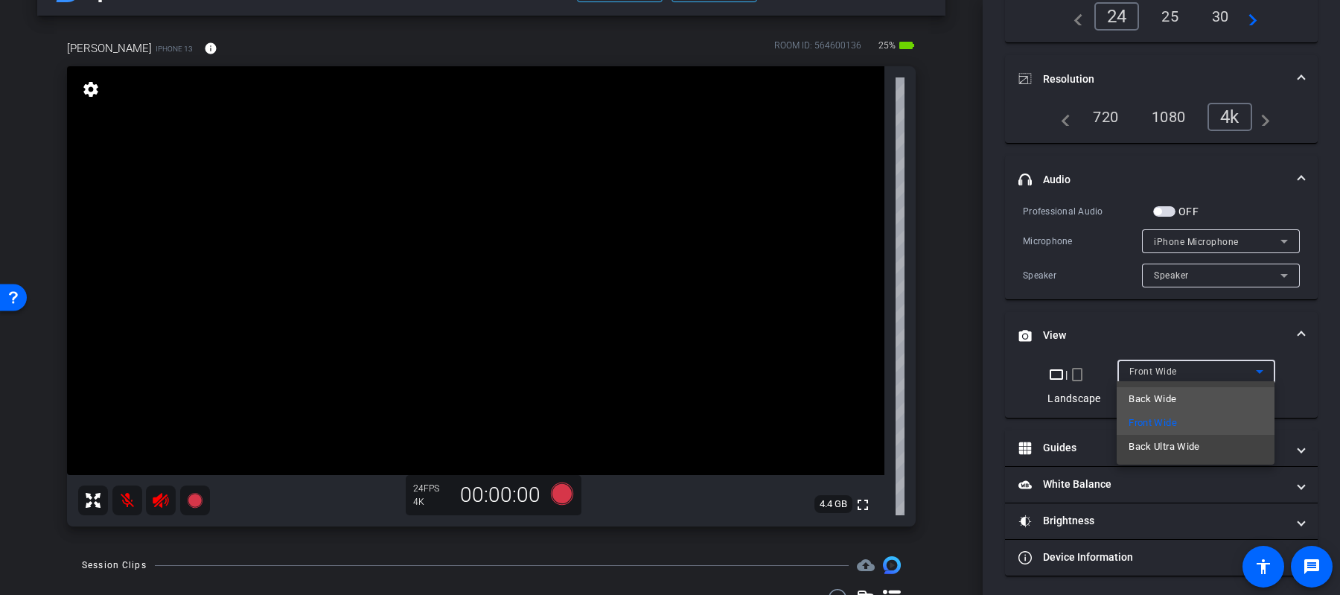
click at [1198, 395] on mat-option "Back Wide" at bounding box center [1195, 399] width 158 height 24
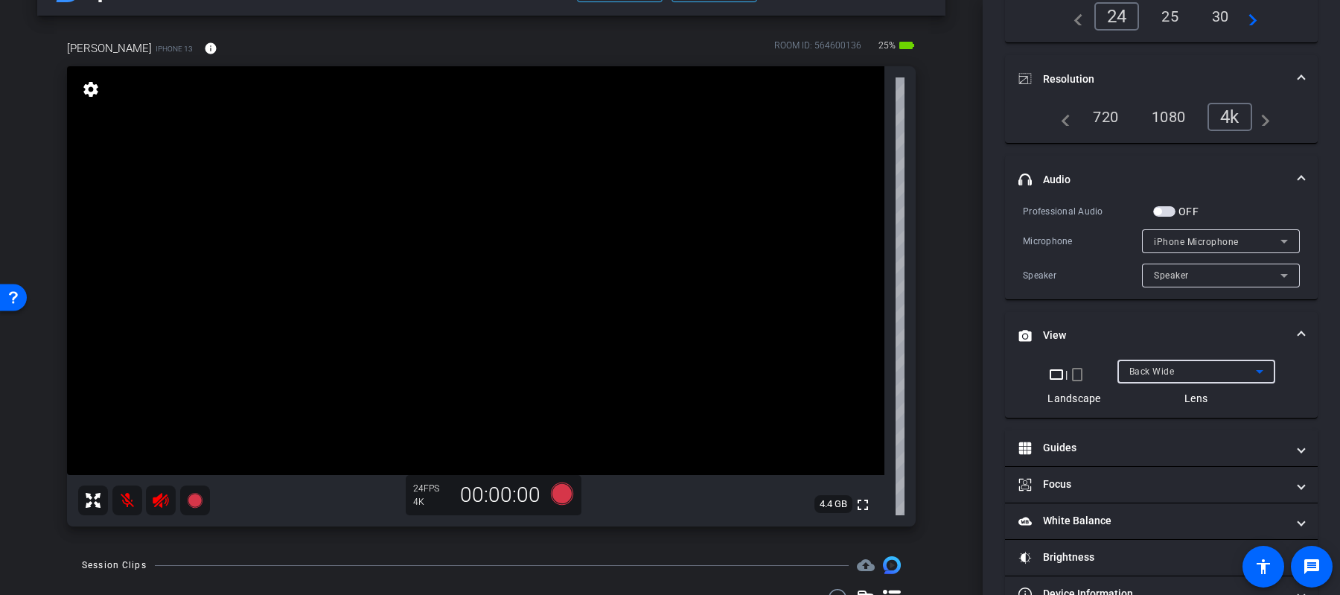
click at [533, 379] on video at bounding box center [475, 270] width 817 height 409
click at [521, 258] on video at bounding box center [475, 270] width 817 height 409
click at [539, 367] on video at bounding box center [475, 270] width 817 height 409
click at [520, 266] on video at bounding box center [475, 270] width 817 height 409
click at [544, 371] on video at bounding box center [475, 270] width 817 height 409
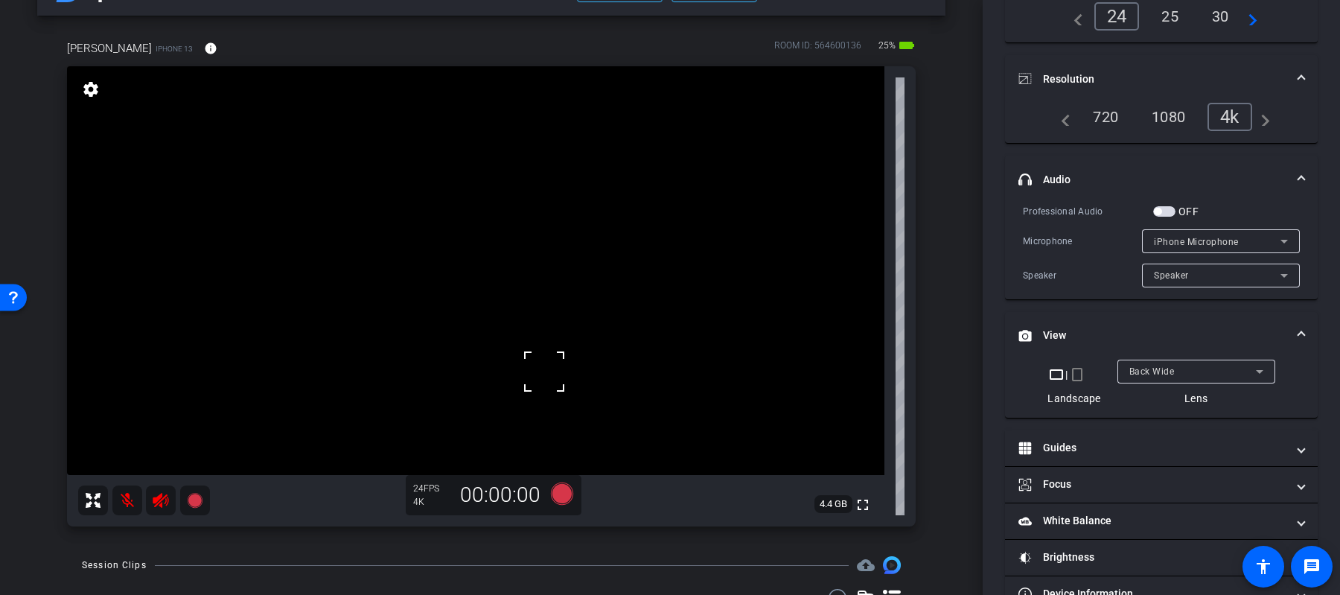
click at [531, 261] on video at bounding box center [475, 270] width 817 height 409
click at [564, 499] on icon at bounding box center [562, 493] width 22 height 22
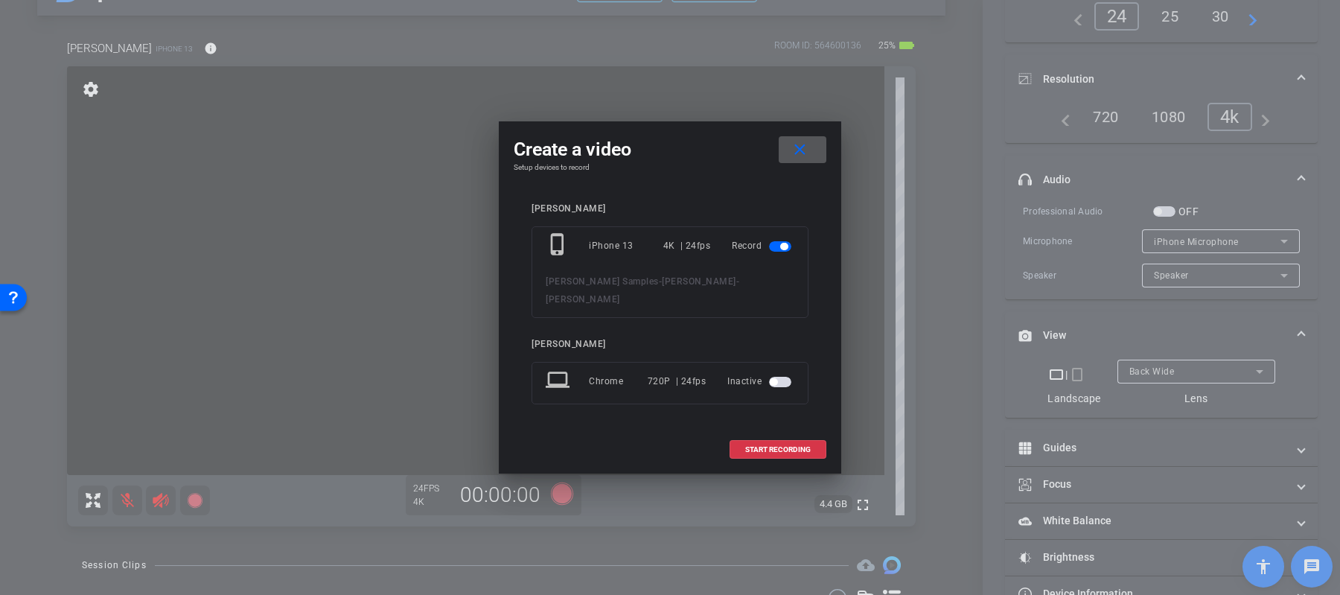
click at [787, 377] on span "button" at bounding box center [780, 382] width 22 height 10
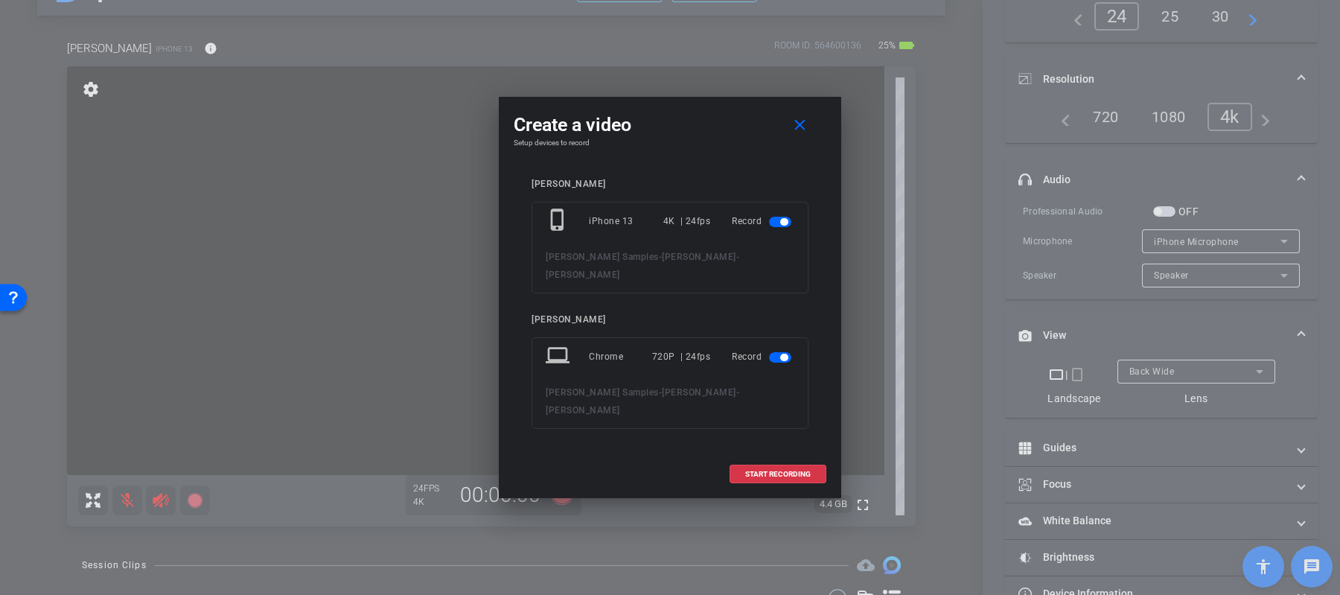
click at [783, 355] on span "button" at bounding box center [783, 357] width 7 height 7
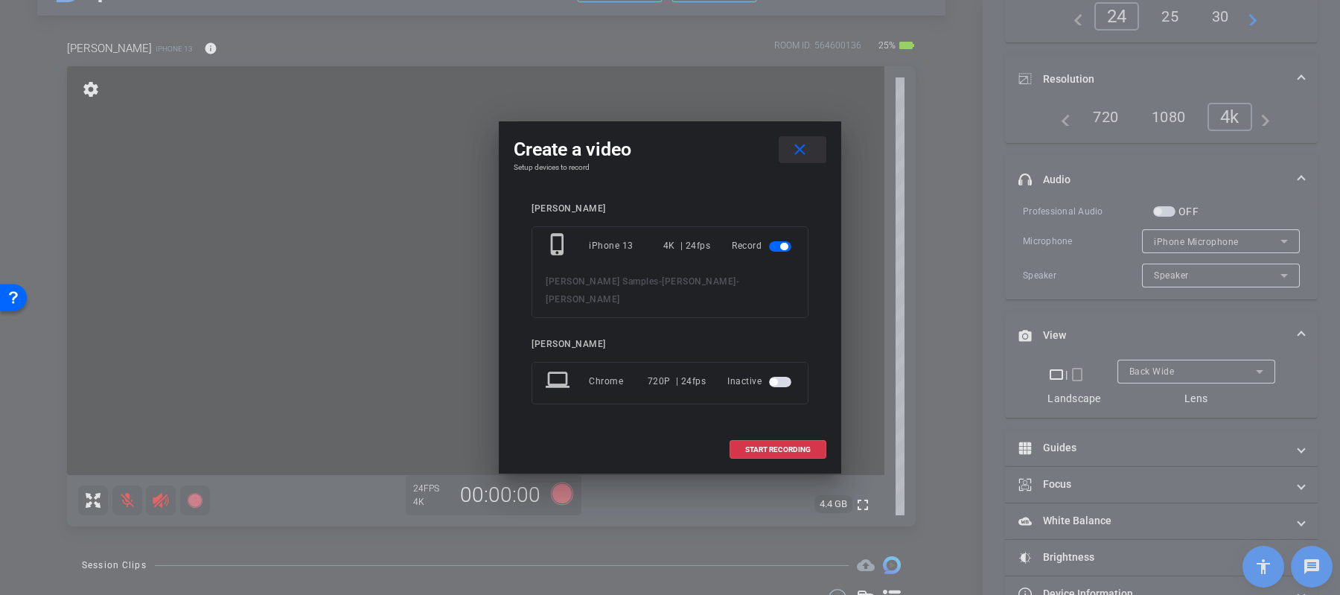
click at [805, 158] on mat-icon "close" at bounding box center [799, 150] width 19 height 19
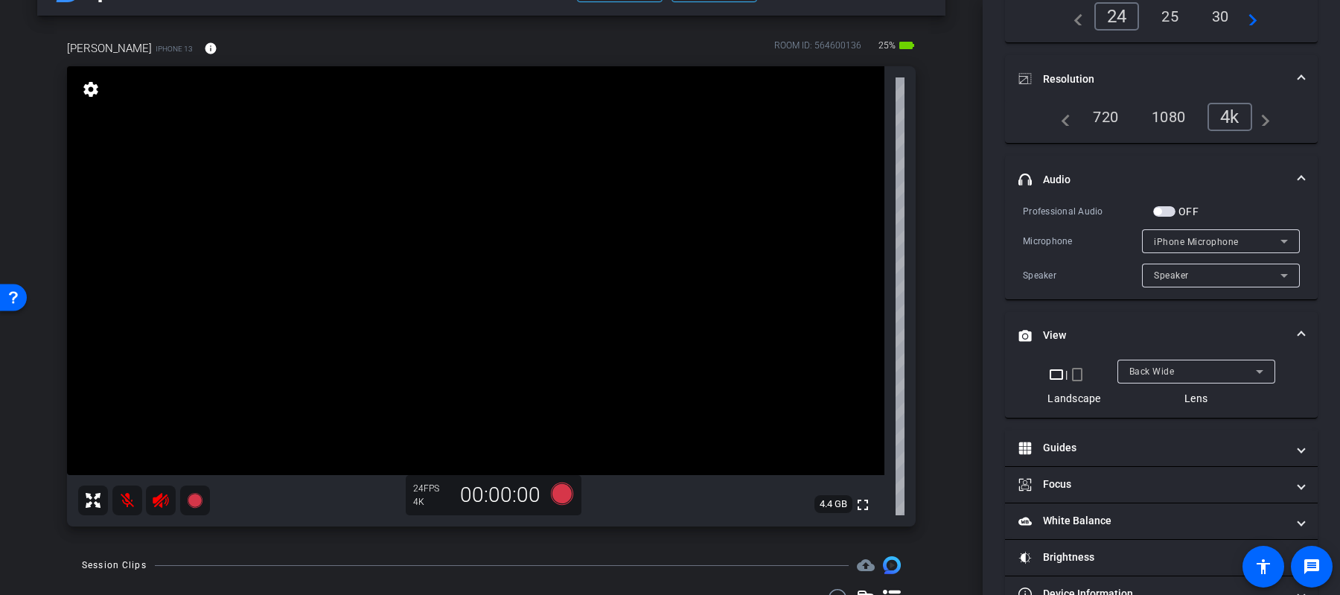
scroll to position [0, 0]
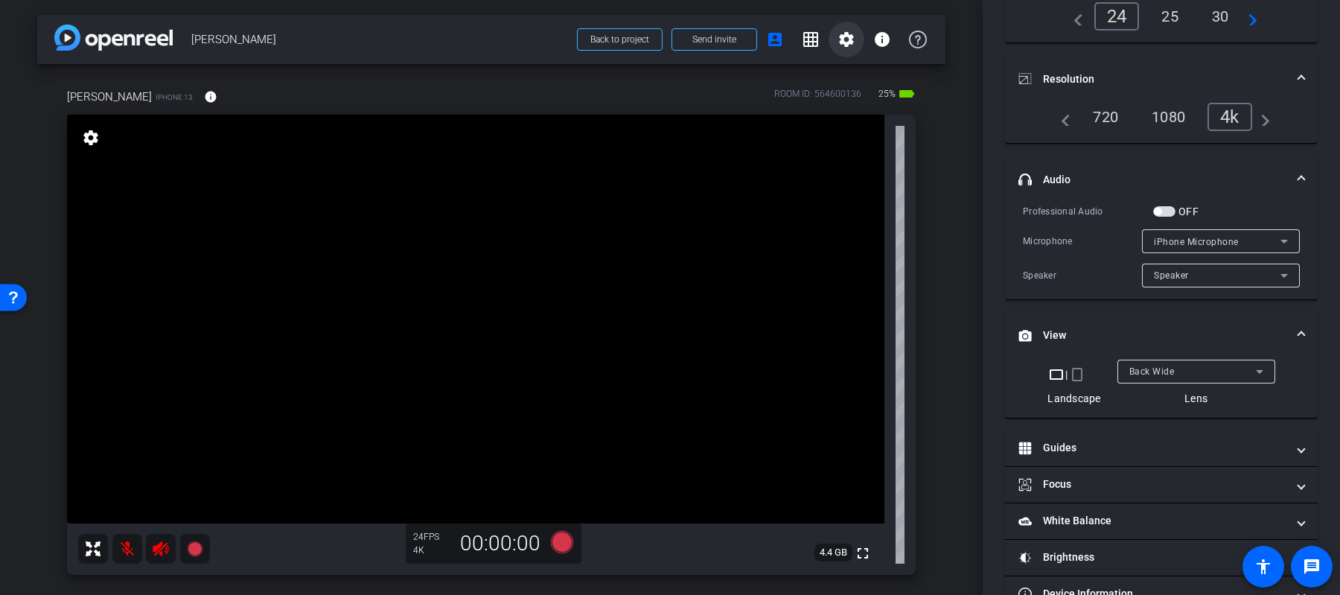
click at [852, 48] on span at bounding box center [846, 40] width 36 height 36
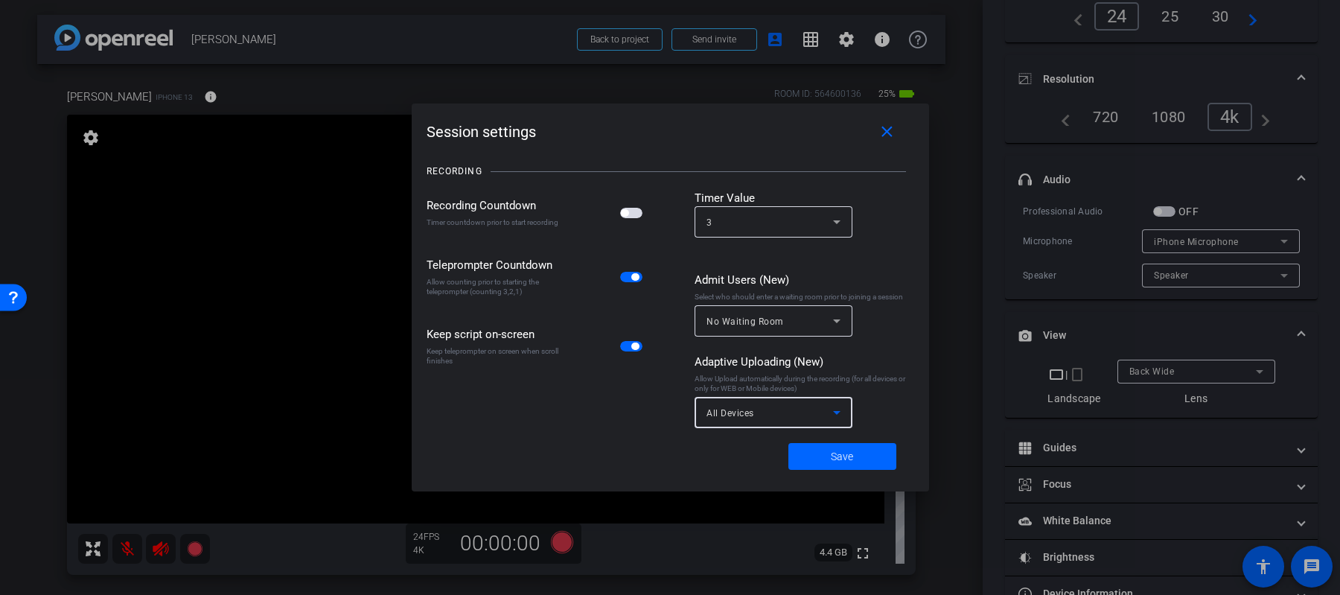
click at [735, 406] on div "All Devices" at bounding box center [769, 412] width 127 height 19
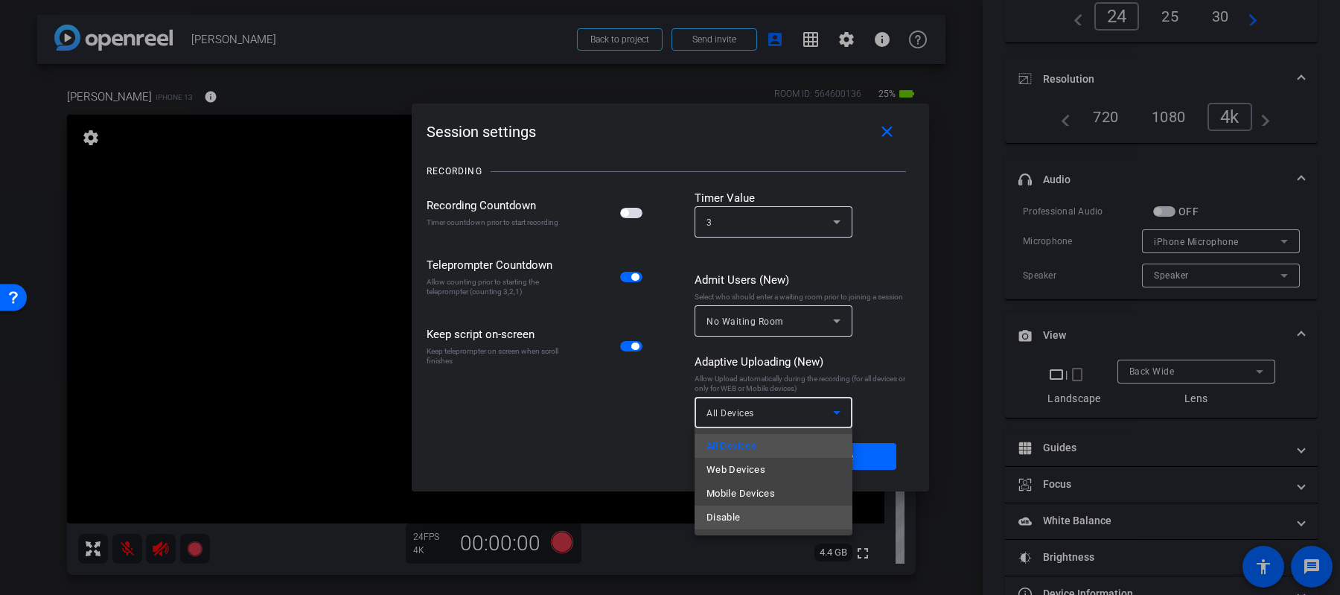
click at [746, 511] on mat-option "Disable" at bounding box center [773, 517] width 158 height 24
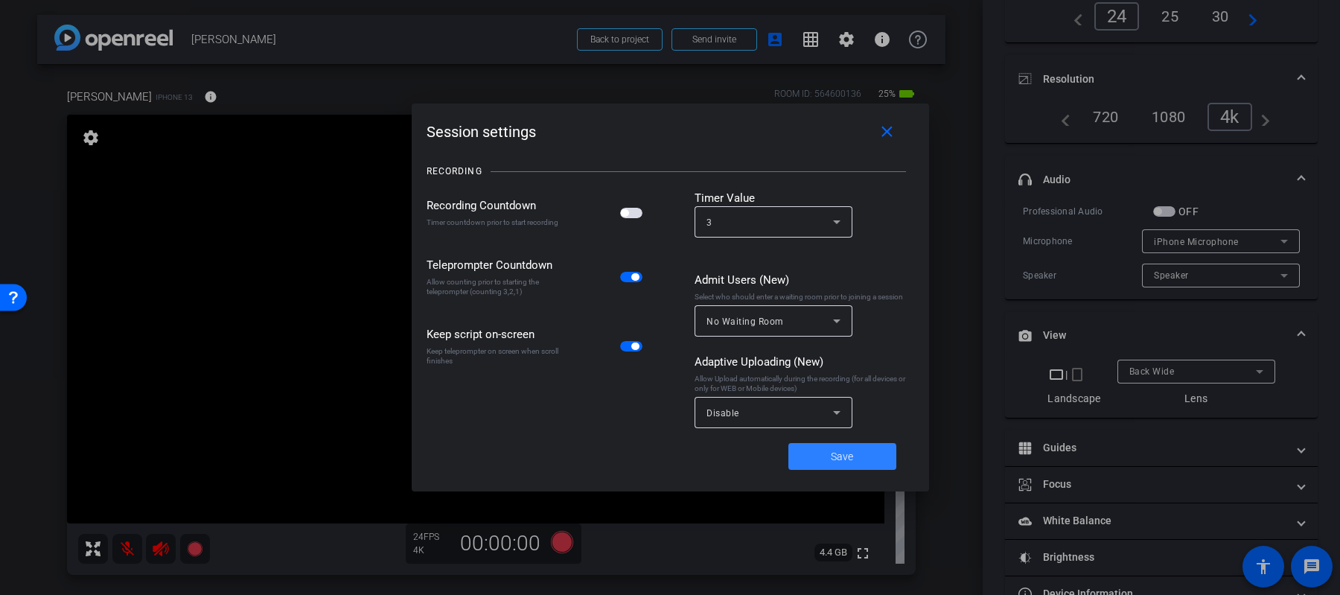
click at [806, 458] on span at bounding box center [842, 456] width 108 height 36
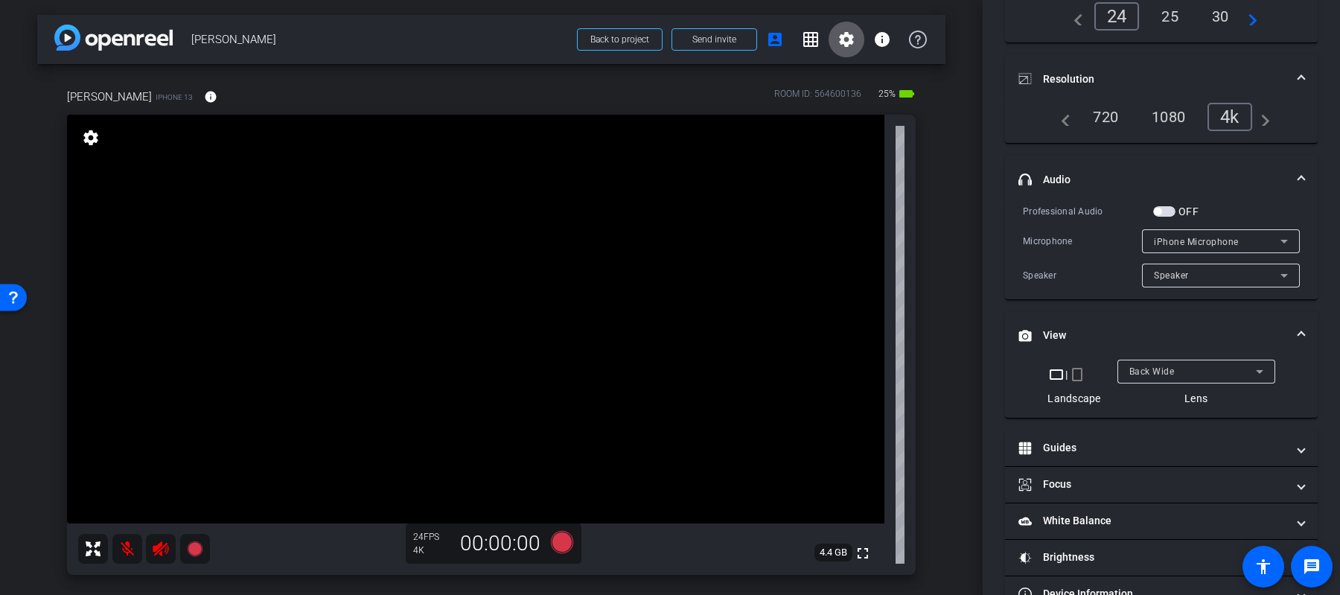
scroll to position [1, 0]
click at [204, 95] on mat-icon "info" at bounding box center [210, 95] width 13 height 13
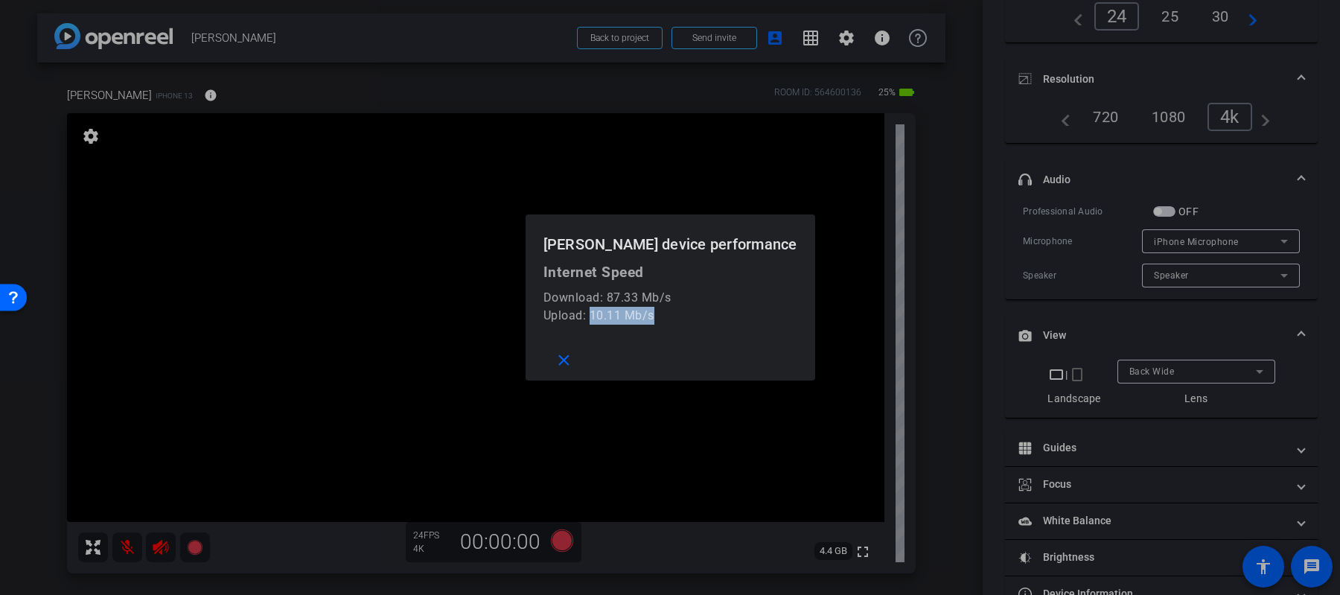
drag, startPoint x: 721, startPoint y: 321, endPoint x: 629, endPoint y: 317, distance: 92.4
click at [629, 317] on div "Upload: 10.11 Mb/s" at bounding box center [670, 316] width 254 height 18
click at [573, 366] on mat-icon "close" at bounding box center [563, 360] width 19 height 19
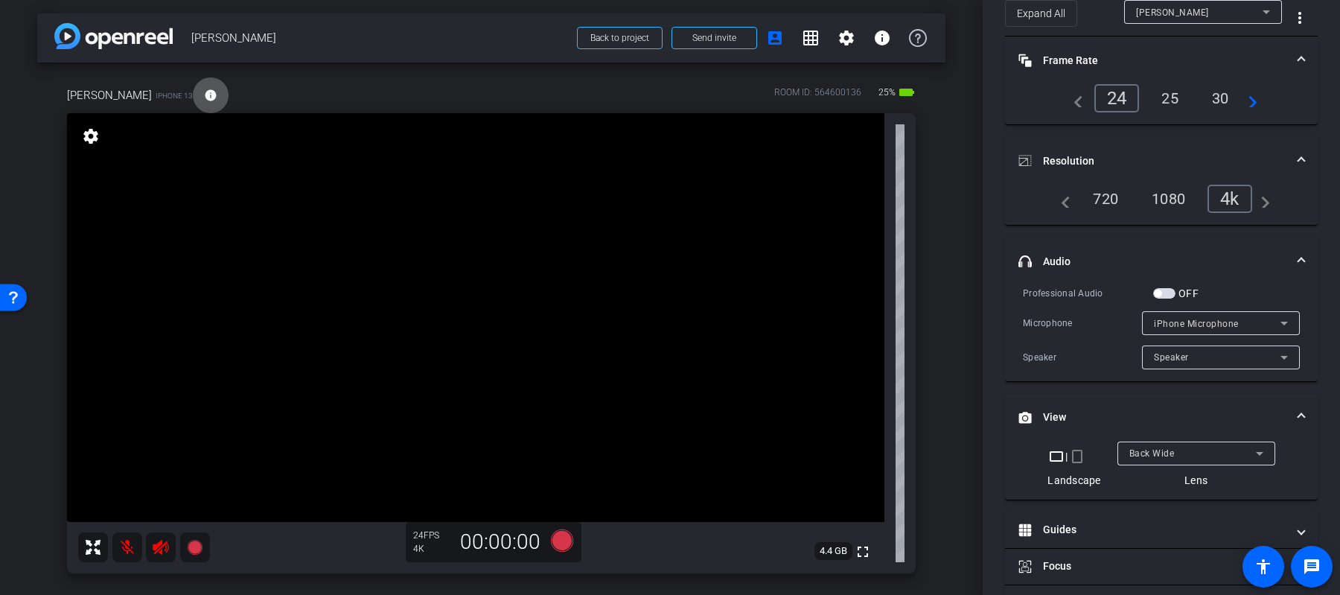
scroll to position [15, 0]
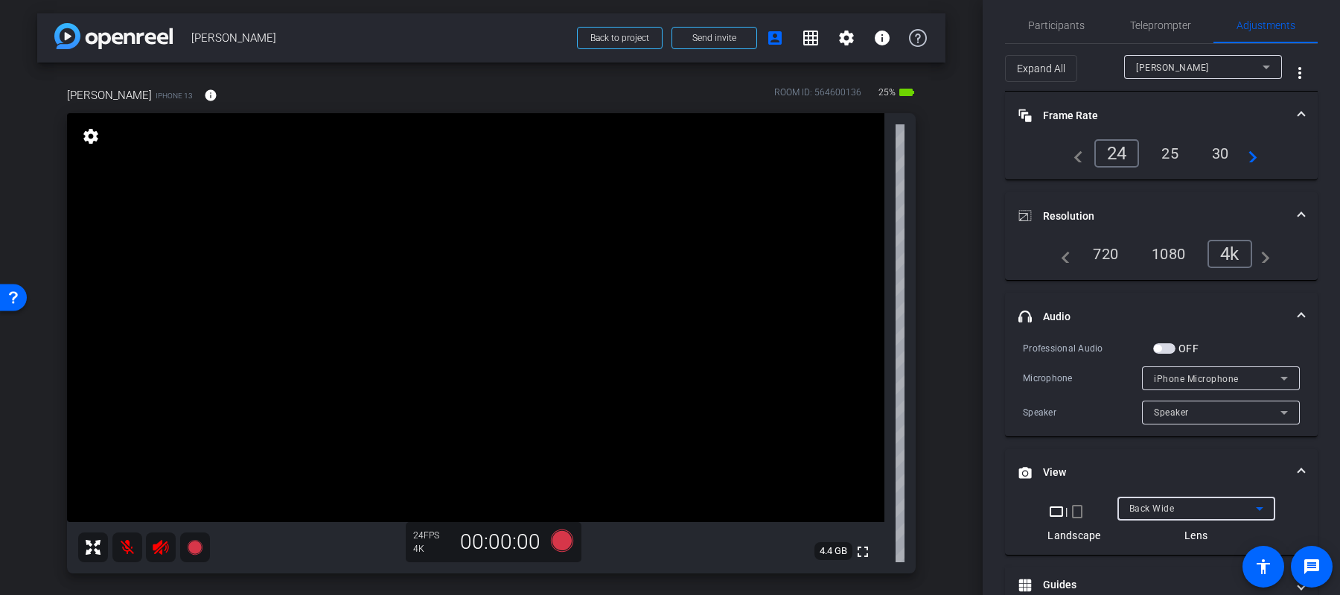
click at [1160, 506] on span "Back Wide" at bounding box center [1151, 508] width 45 height 10
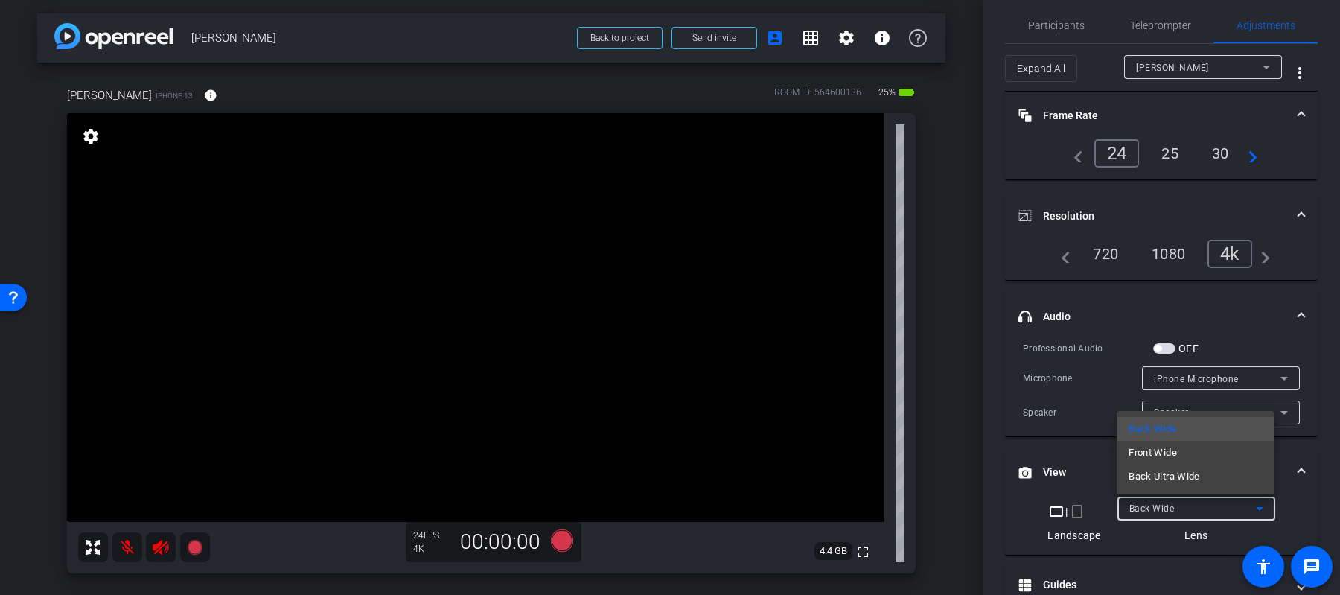
click at [1169, 455] on span "Front Wide" at bounding box center [1152, 453] width 48 height 18
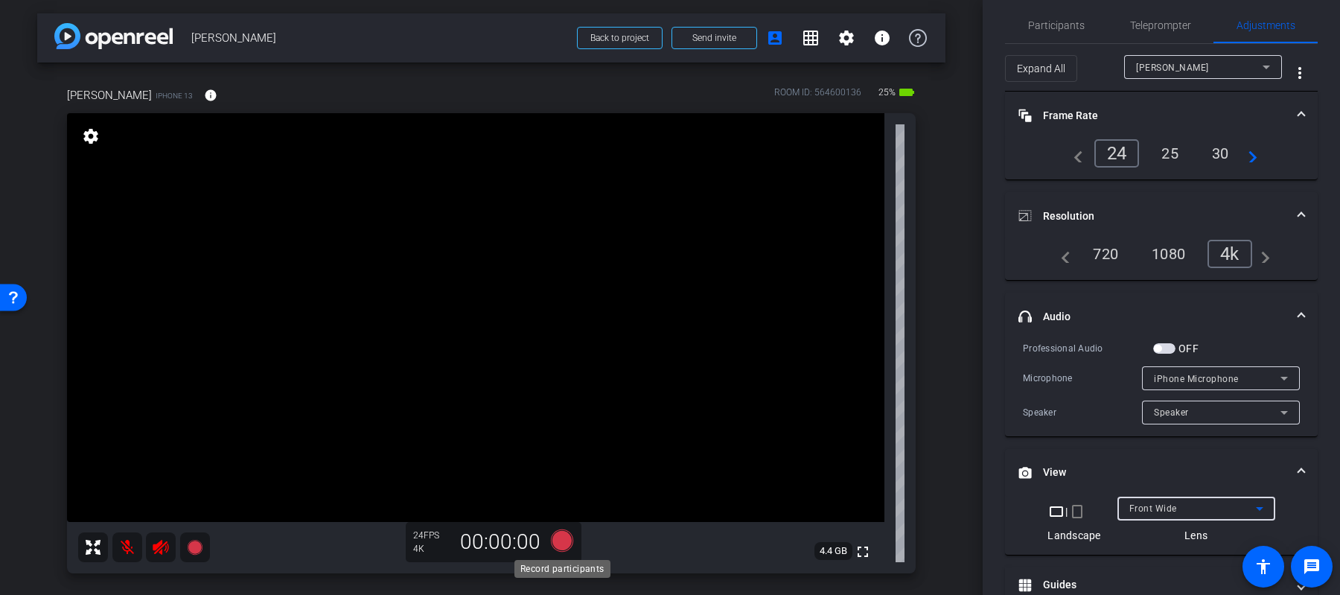
click at [564, 549] on icon at bounding box center [562, 540] width 22 height 22
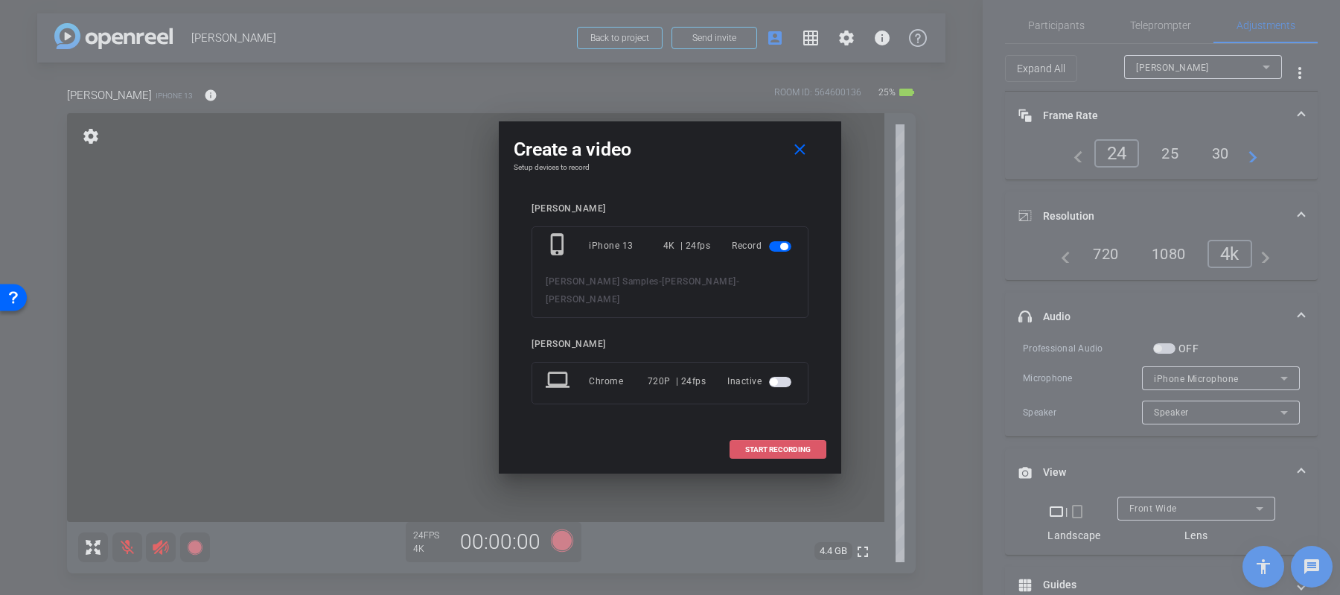
click at [792, 444] on span at bounding box center [777, 450] width 95 height 36
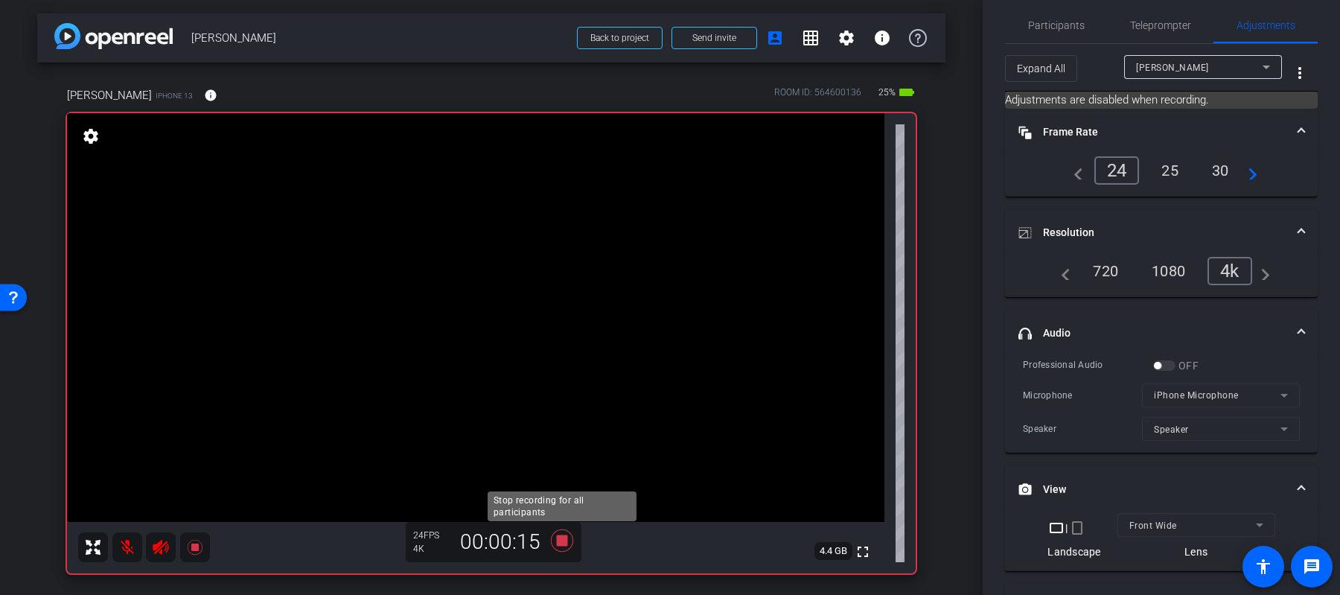
click at [555, 541] on icon at bounding box center [562, 540] width 36 height 27
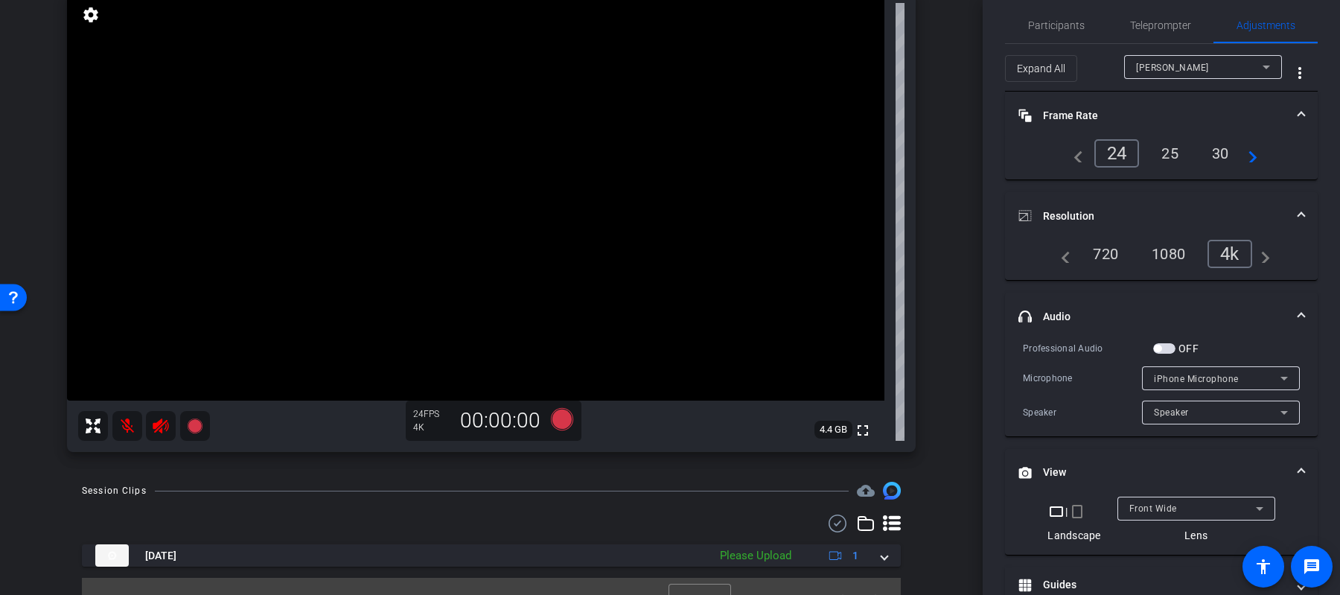
scroll to position [147, 0]
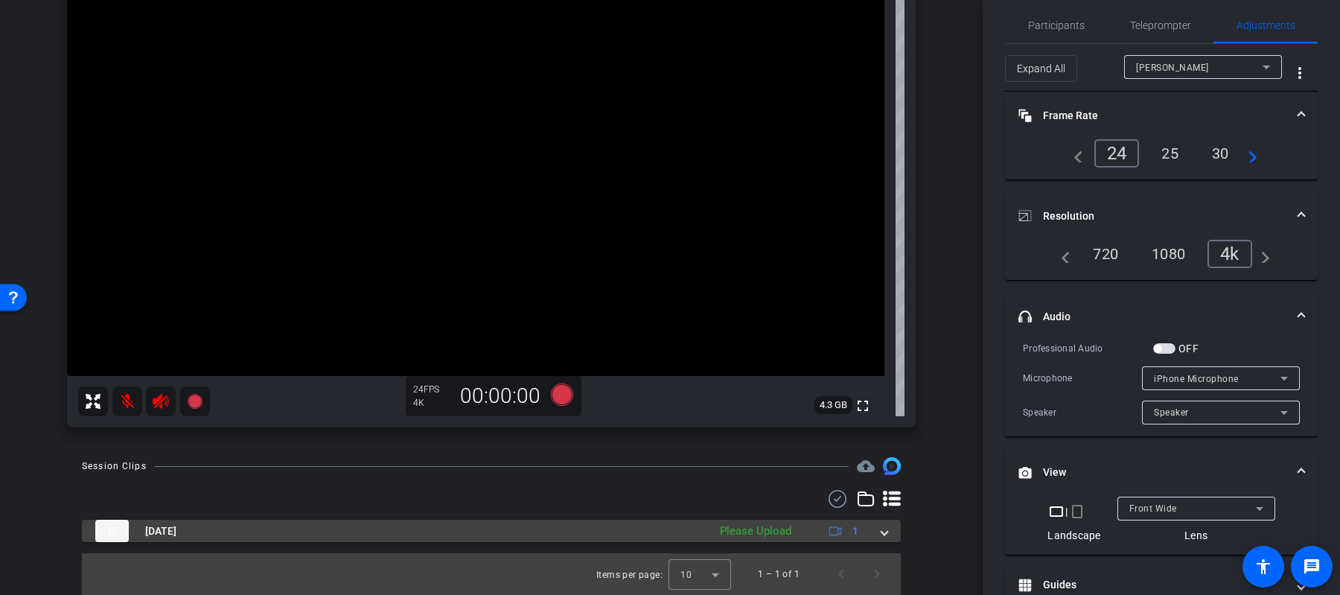
click at [728, 529] on div "Please Upload" at bounding box center [755, 530] width 86 height 17
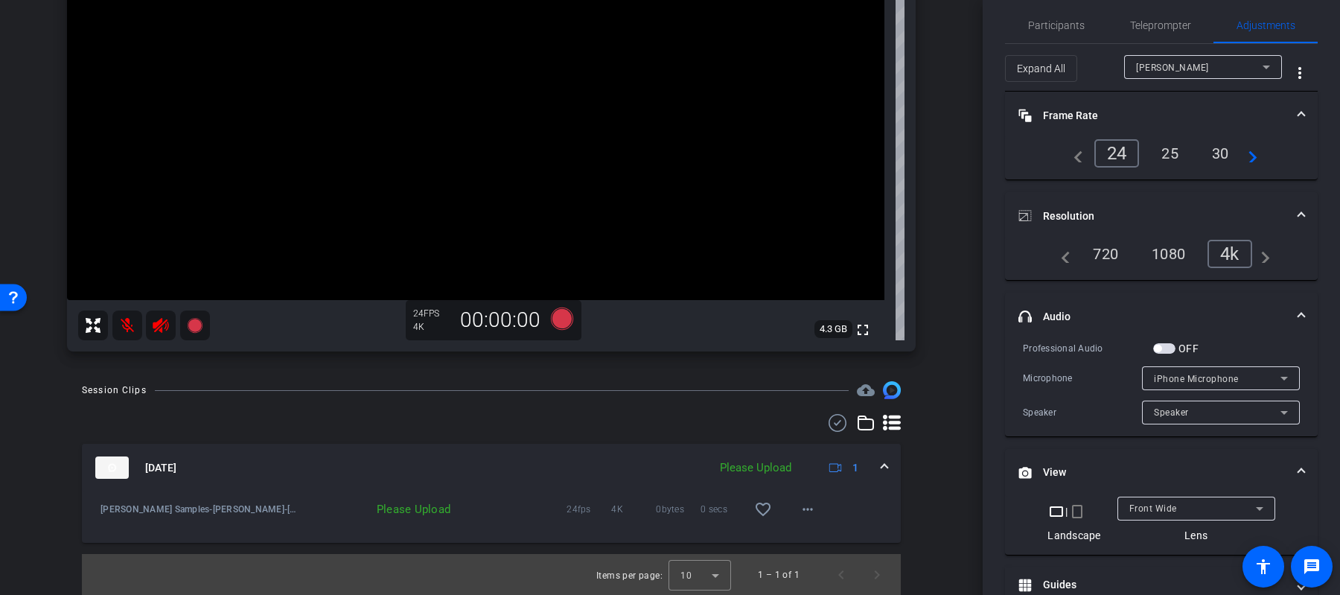
scroll to position [224, 0]
click at [808, 509] on mat-icon "more_horiz" at bounding box center [808, 508] width 18 height 18
click at [812, 537] on span "Upload" at bounding box center [832, 540] width 60 height 18
click at [808, 507] on mat-icon "more_horiz" at bounding box center [808, 508] width 18 height 18
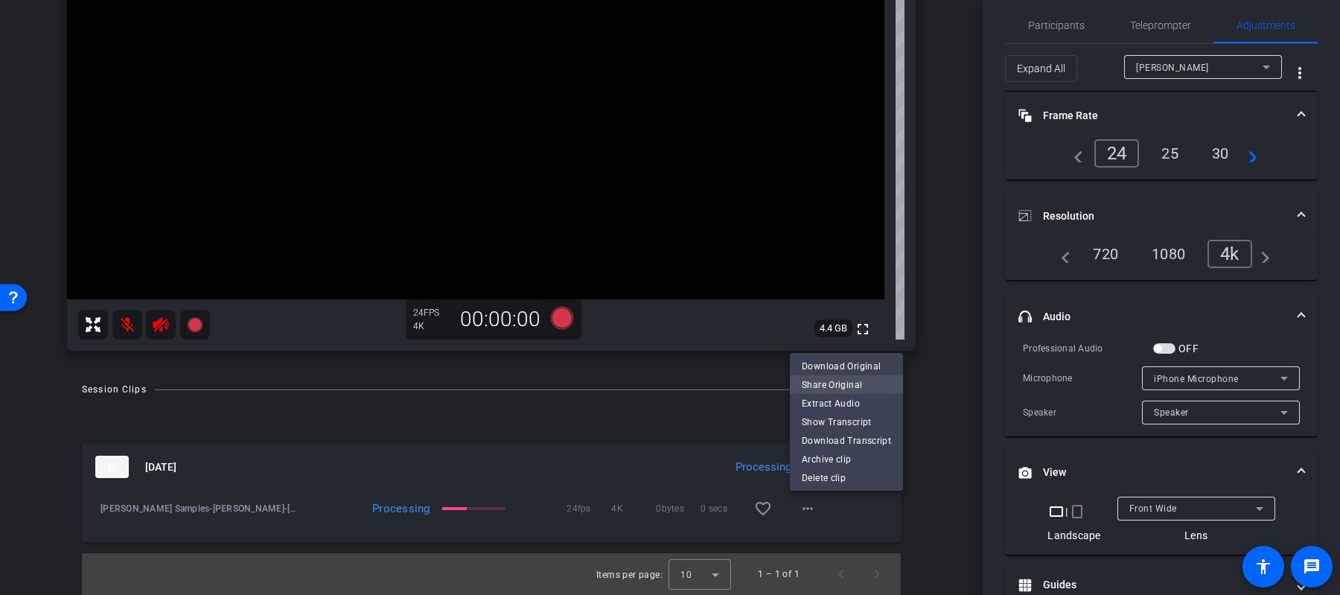
click at [847, 385] on span "Share Original" at bounding box center [846, 385] width 89 height 18
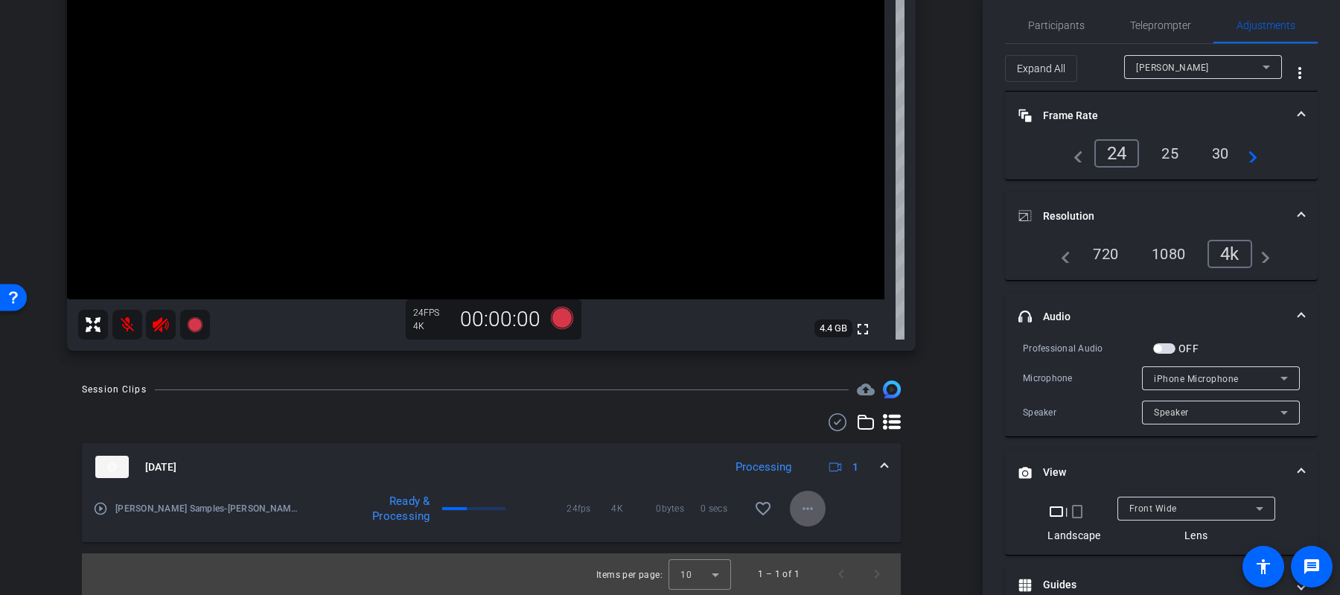
click at [619, 299] on video at bounding box center [475, 95] width 817 height 409
click at [569, 322] on icon at bounding box center [562, 318] width 22 height 22
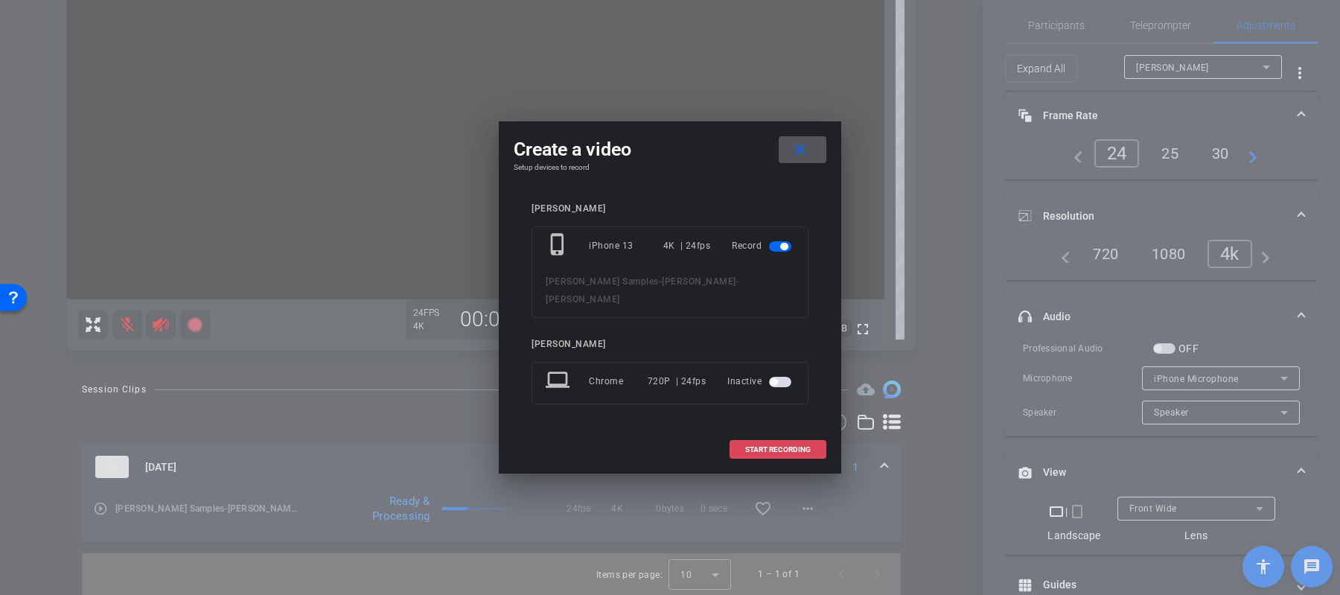
click at [752, 446] on span "START RECORDING" at bounding box center [777, 449] width 65 height 7
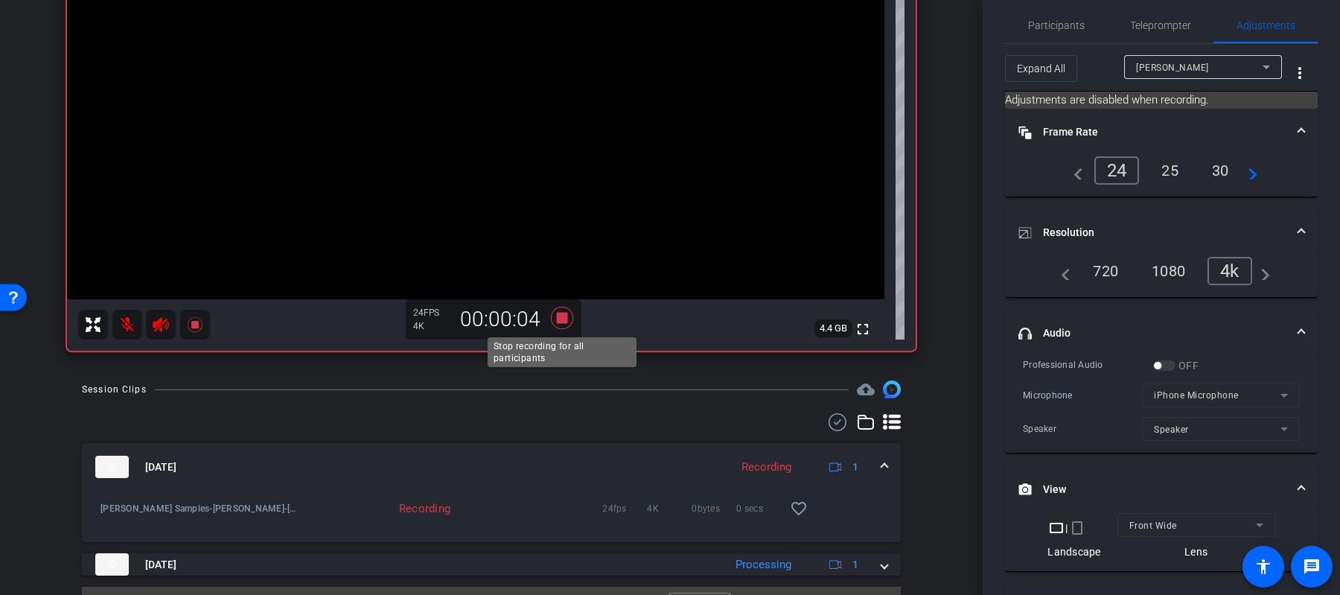
click at [563, 316] on icon at bounding box center [562, 318] width 22 height 22
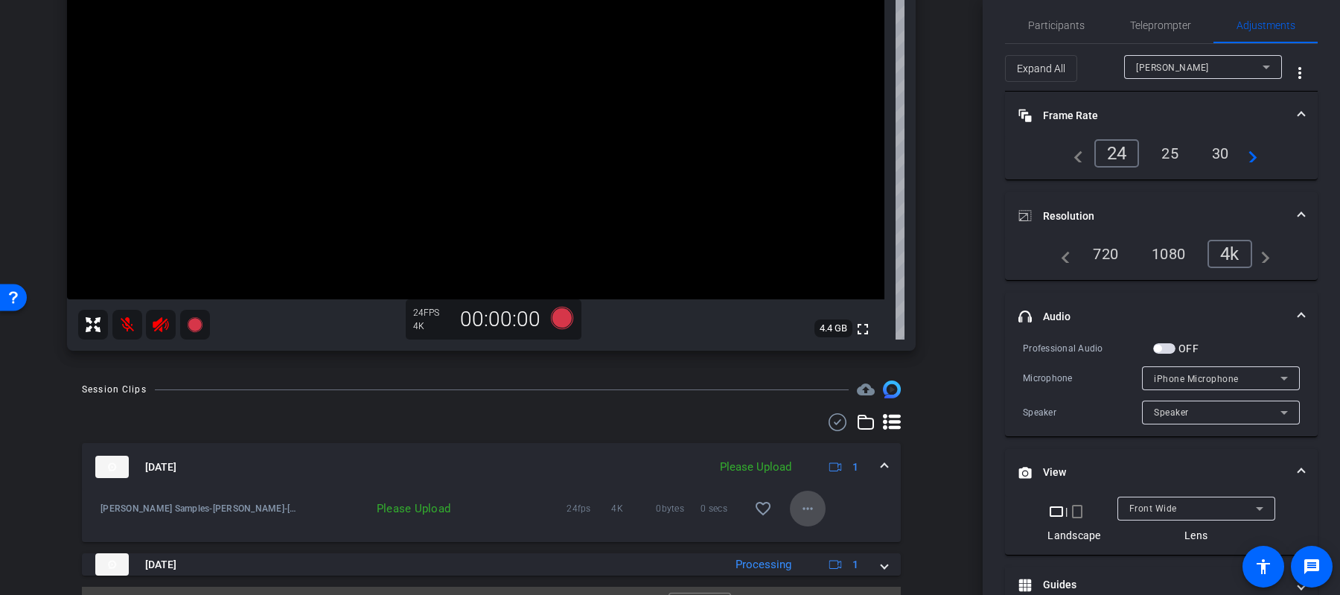
click at [805, 506] on mat-icon "more_horiz" at bounding box center [808, 508] width 18 height 18
click at [818, 538] on span "Upload" at bounding box center [832, 540] width 60 height 18
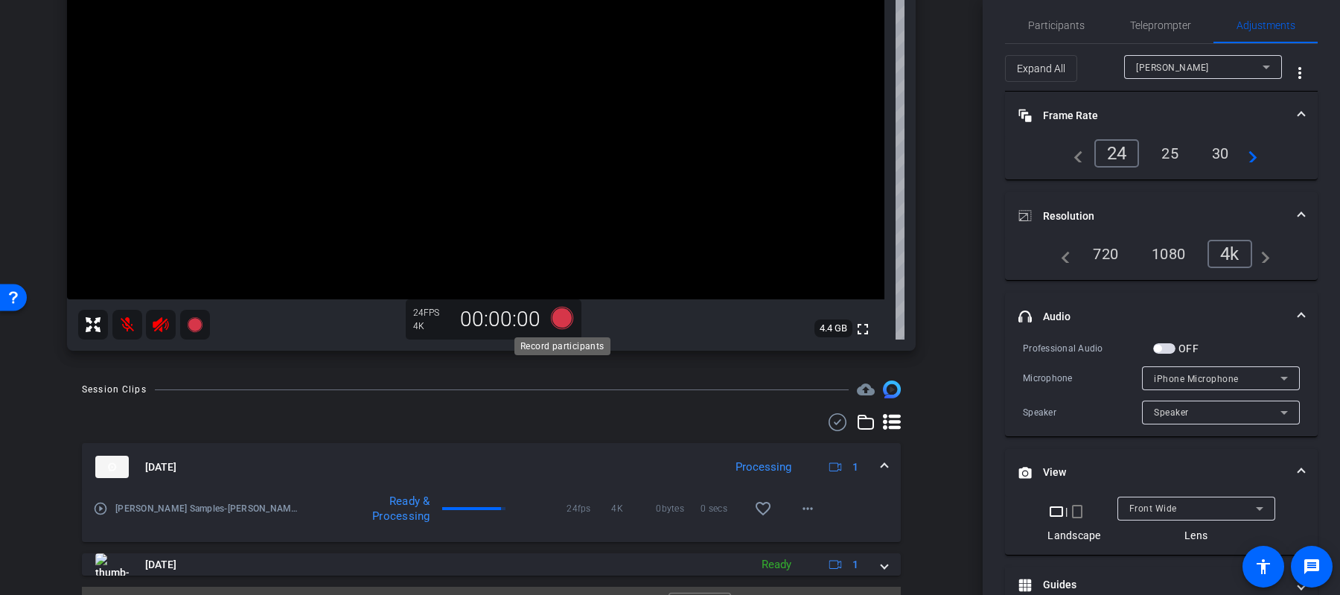
click at [563, 324] on icon at bounding box center [562, 318] width 22 height 22
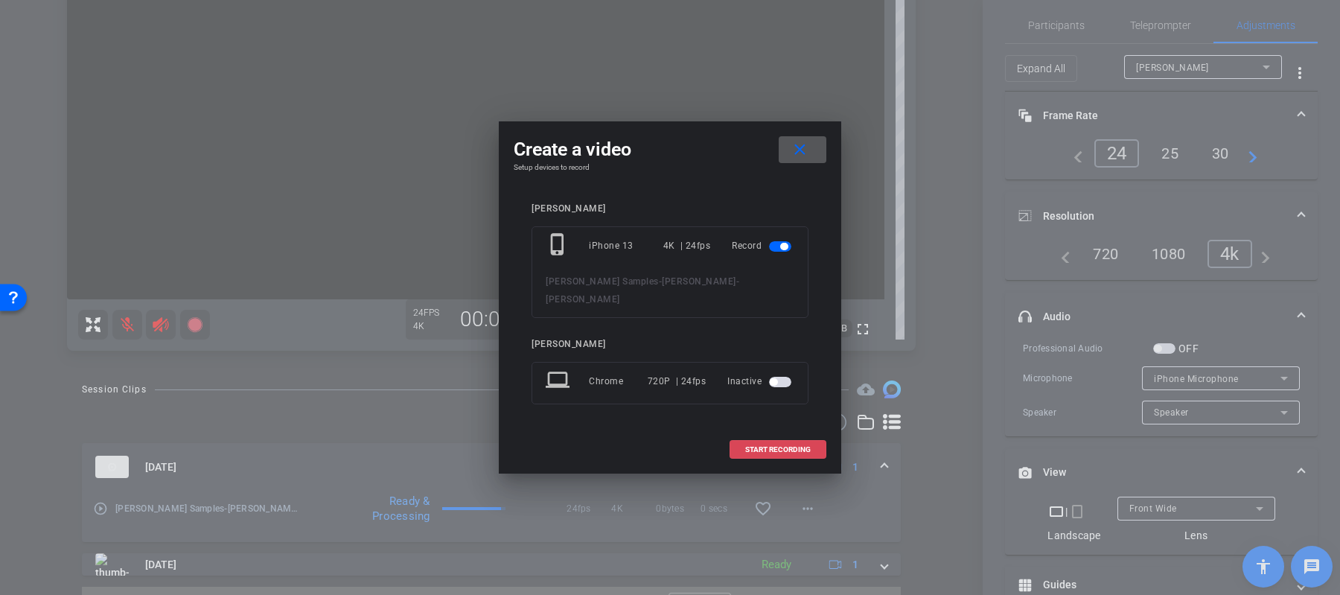
click at [789, 446] on span "START RECORDING" at bounding box center [777, 449] width 65 height 7
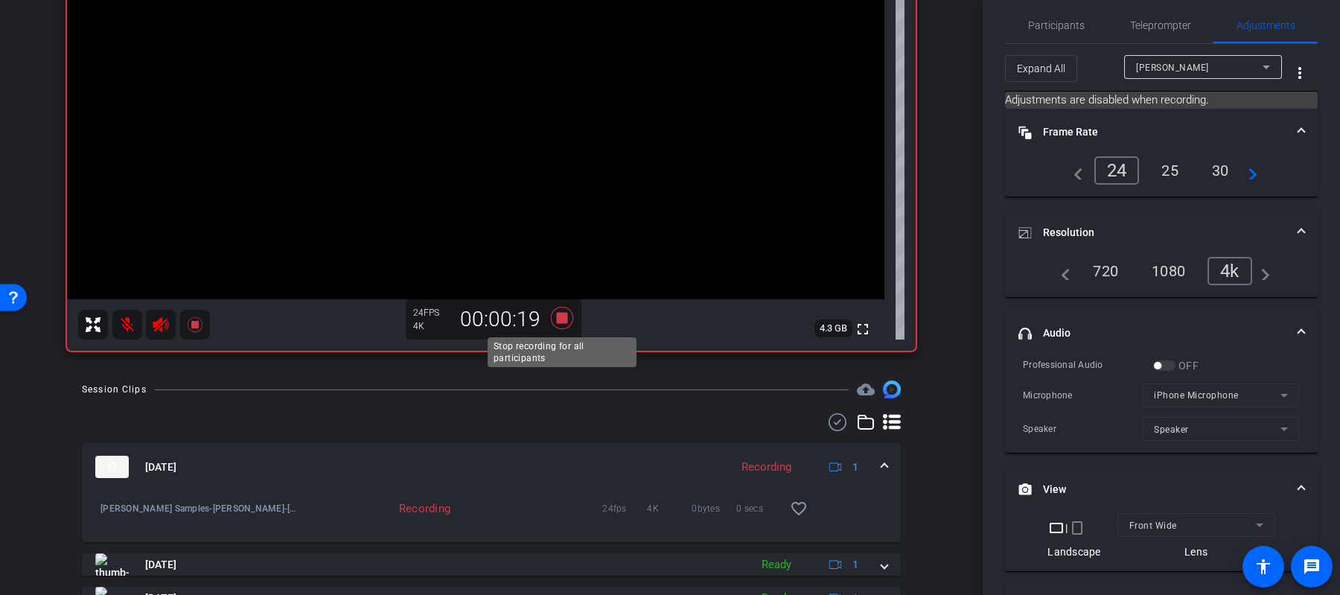
click at [563, 320] on icon at bounding box center [562, 318] width 22 height 22
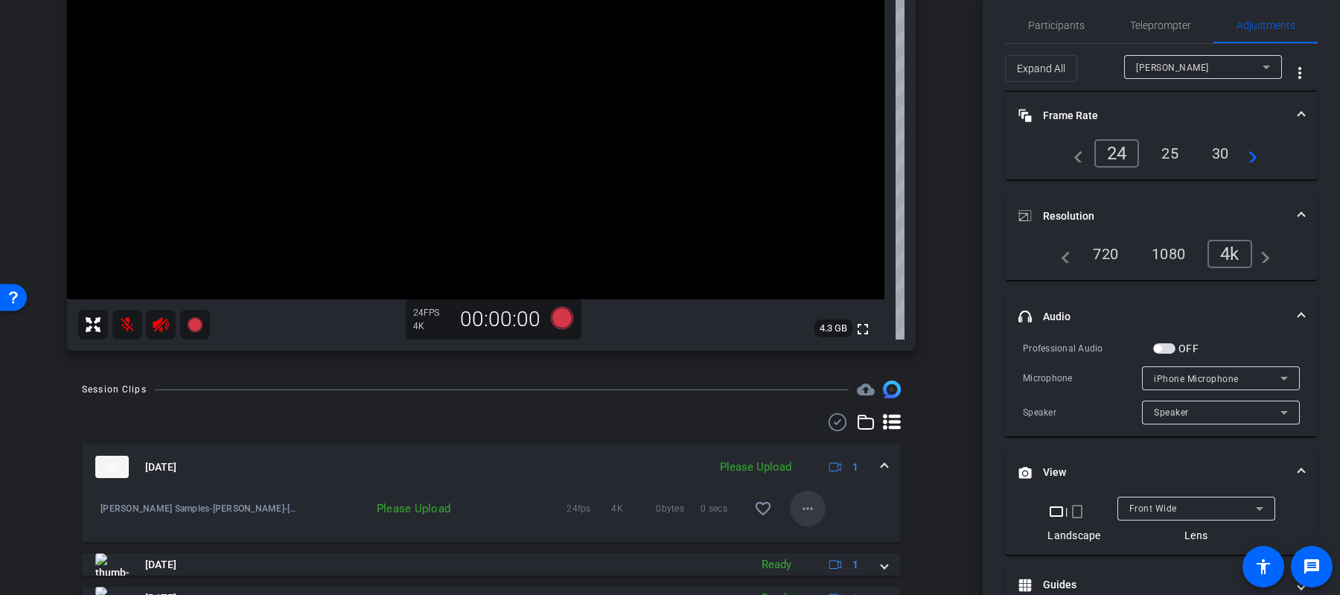
click at [810, 503] on mat-icon "more_horiz" at bounding box center [808, 508] width 18 height 18
click at [820, 535] on span "Upload" at bounding box center [832, 540] width 60 height 18
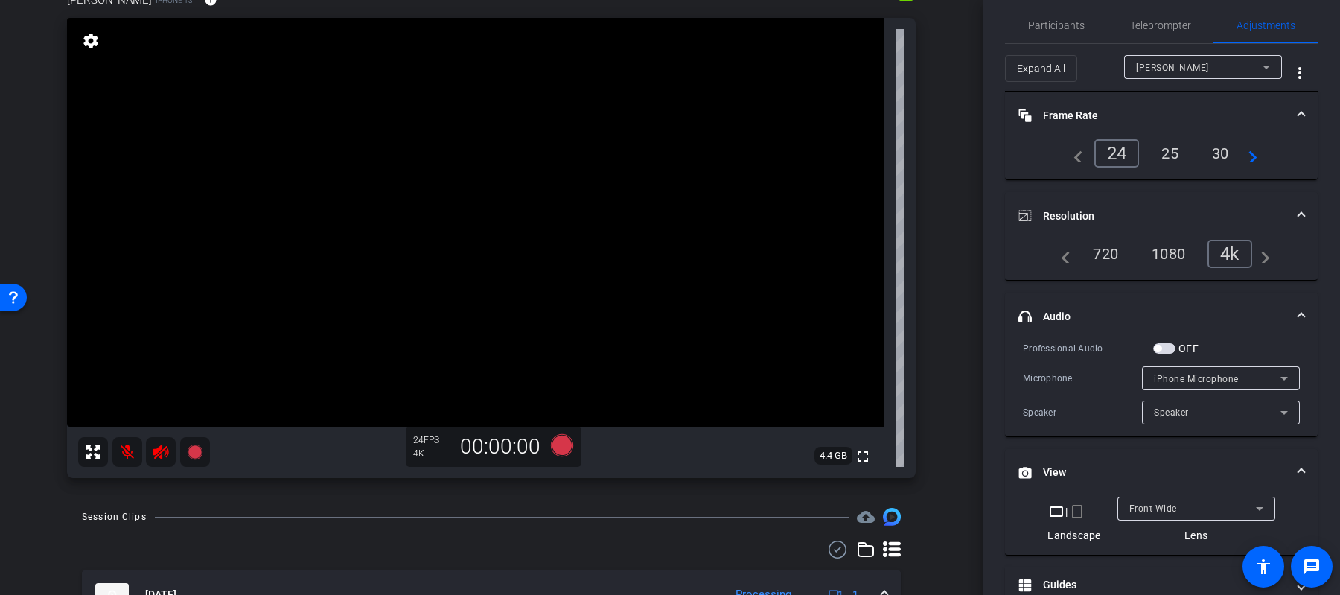
scroll to position [86, 0]
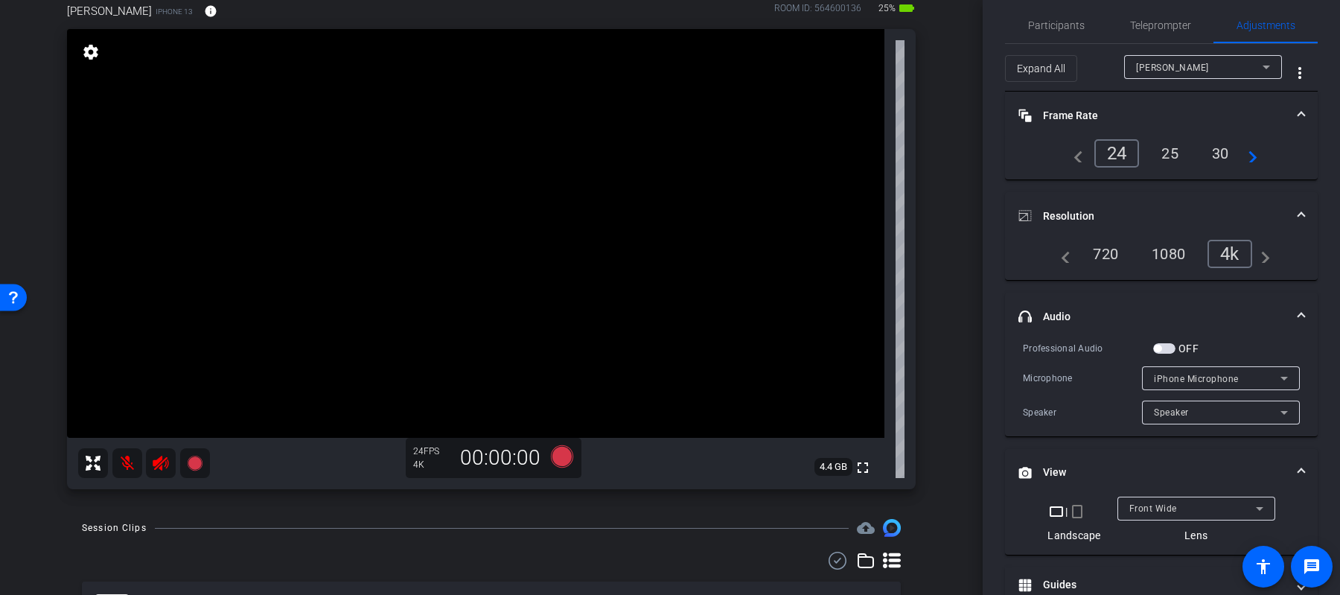
click at [1146, 45] on div "Expand All pete more_vert" at bounding box center [1161, 68] width 313 height 48
click at [1159, 29] on span "Teleprompter" at bounding box center [1160, 25] width 61 height 10
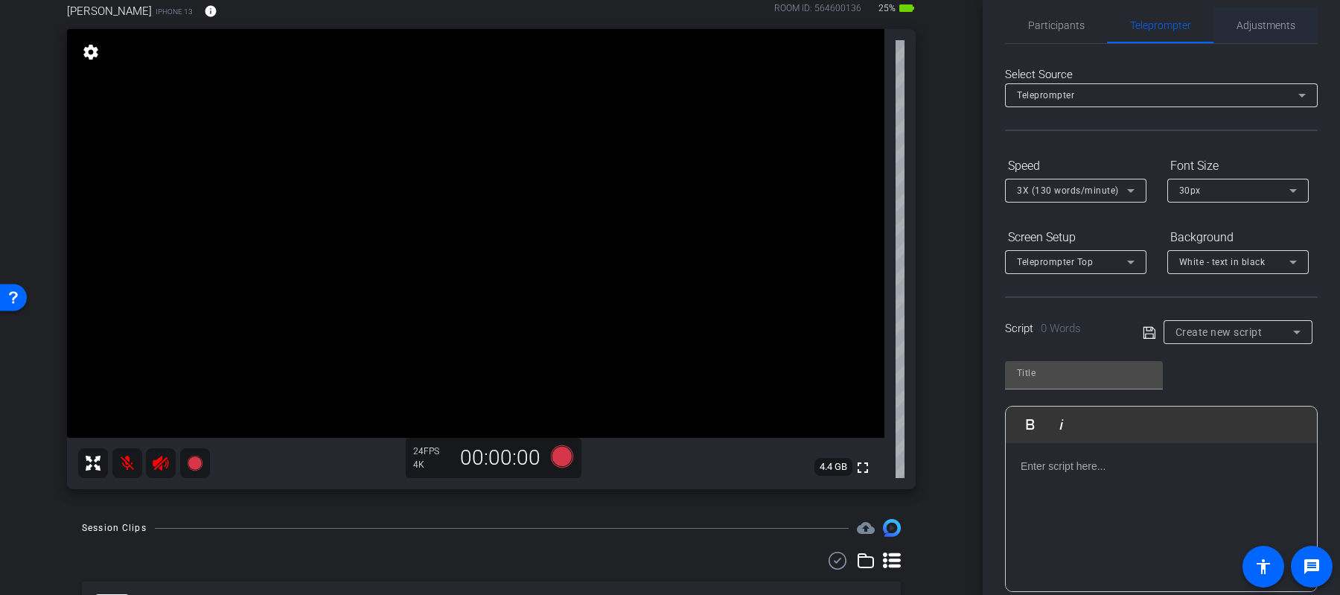
click at [1244, 24] on span "Adjustments" at bounding box center [1265, 25] width 59 height 10
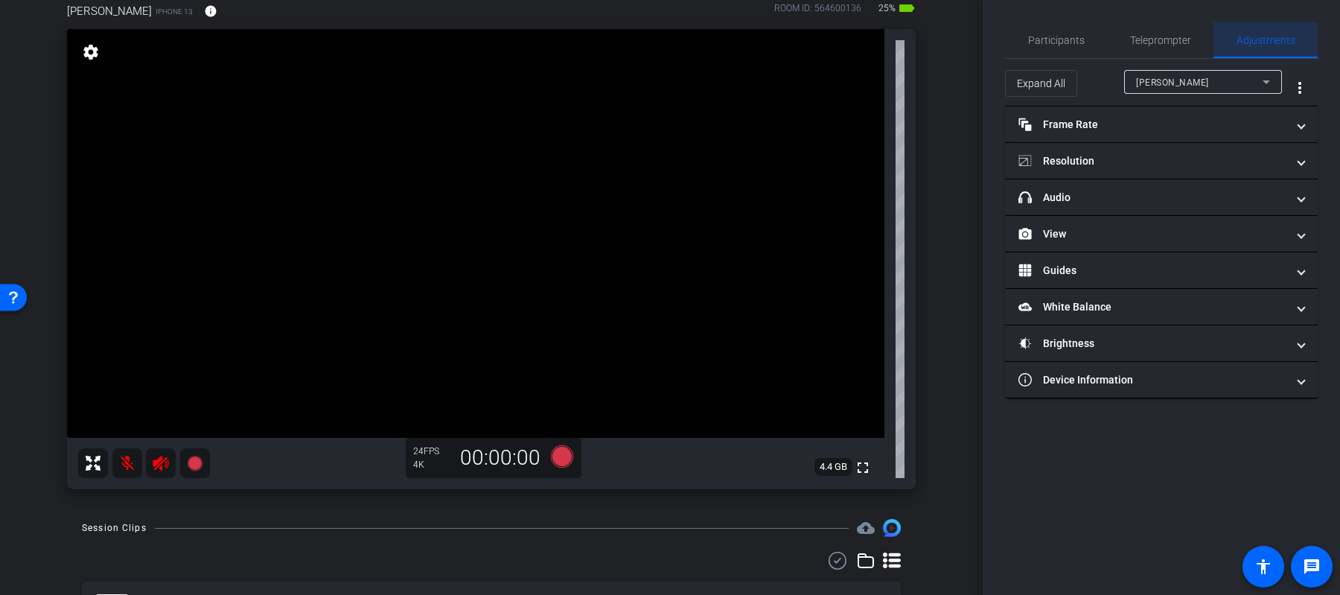
scroll to position [0, 0]
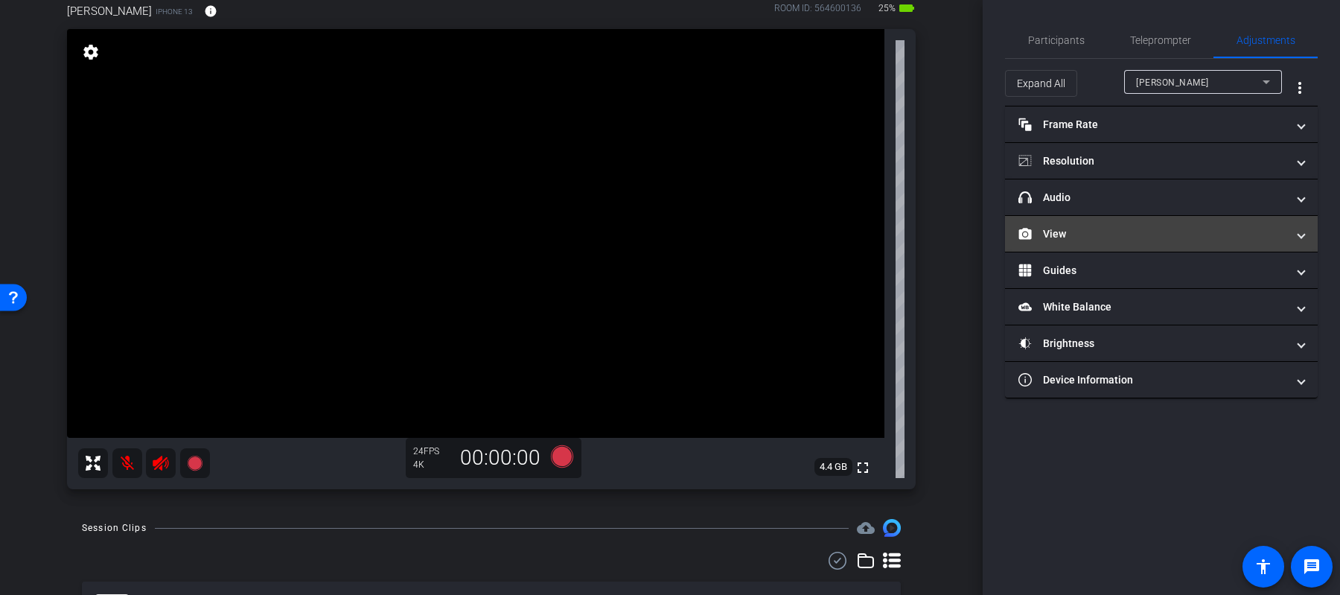
click at [1109, 231] on mat-panel-title "View" at bounding box center [1152, 234] width 268 height 16
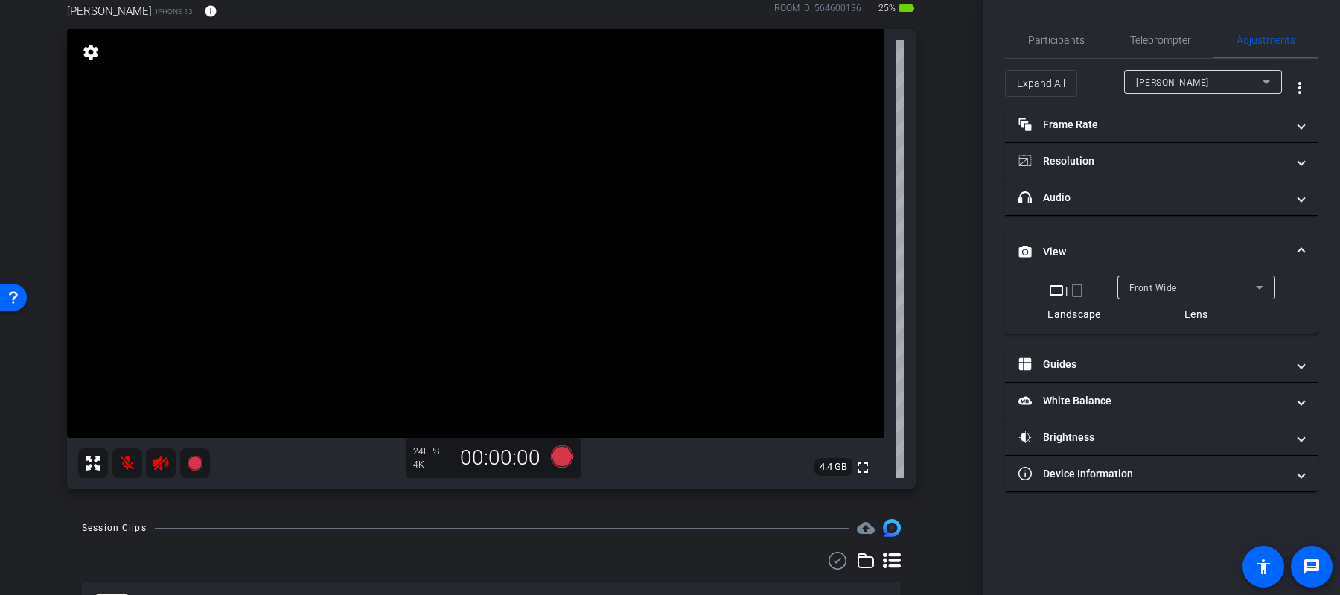
click at [1081, 291] on mat-icon "crop_portrait" at bounding box center [1077, 290] width 18 height 18
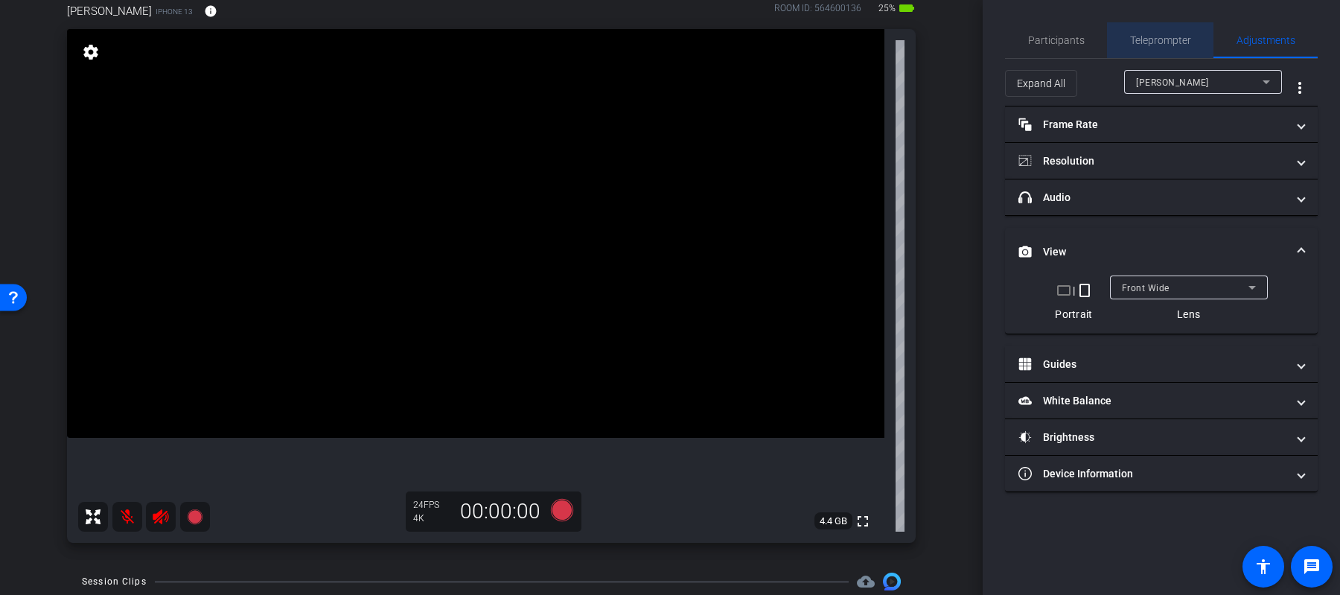
click at [1183, 41] on span "Teleprompter" at bounding box center [1160, 40] width 61 height 10
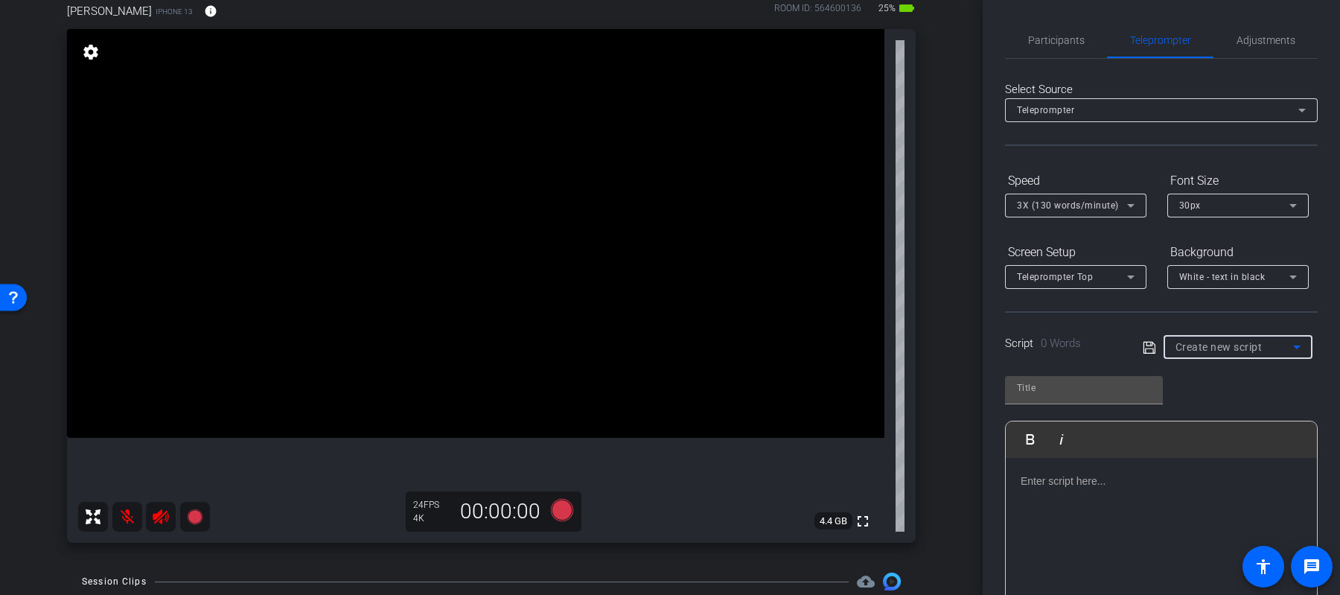
click at [1217, 344] on span "Create new script" at bounding box center [1218, 347] width 87 height 12
click at [1215, 323] on div at bounding box center [670, 297] width 1340 height 595
click at [1110, 513] on div at bounding box center [1161, 532] width 311 height 149
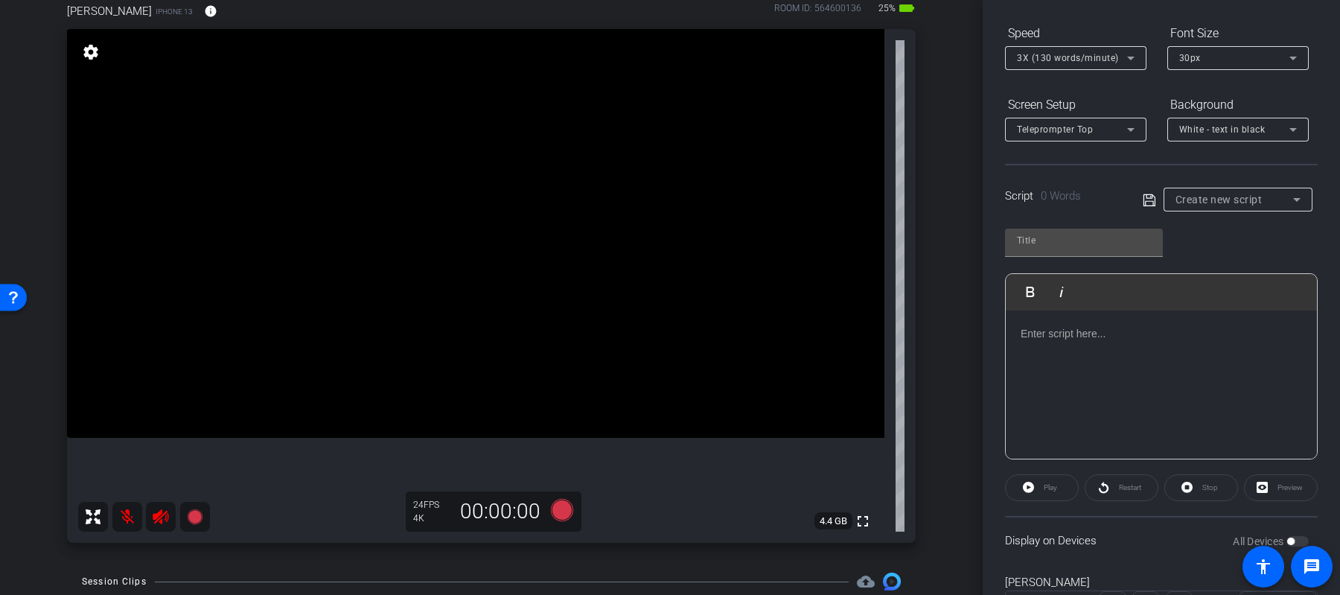
scroll to position [175, 0]
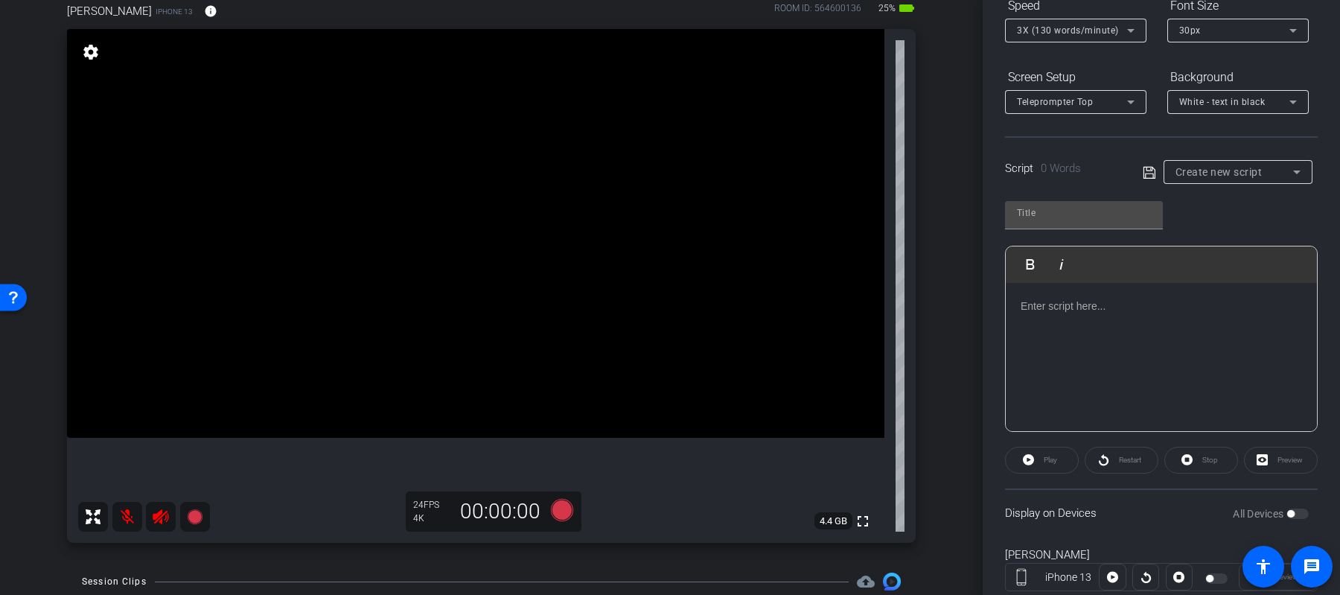
click at [1141, 308] on p at bounding box center [1160, 306] width 281 height 16
click at [1056, 312] on p at bounding box center [1160, 306] width 281 height 16
